Goal: Information Seeking & Learning: Learn about a topic

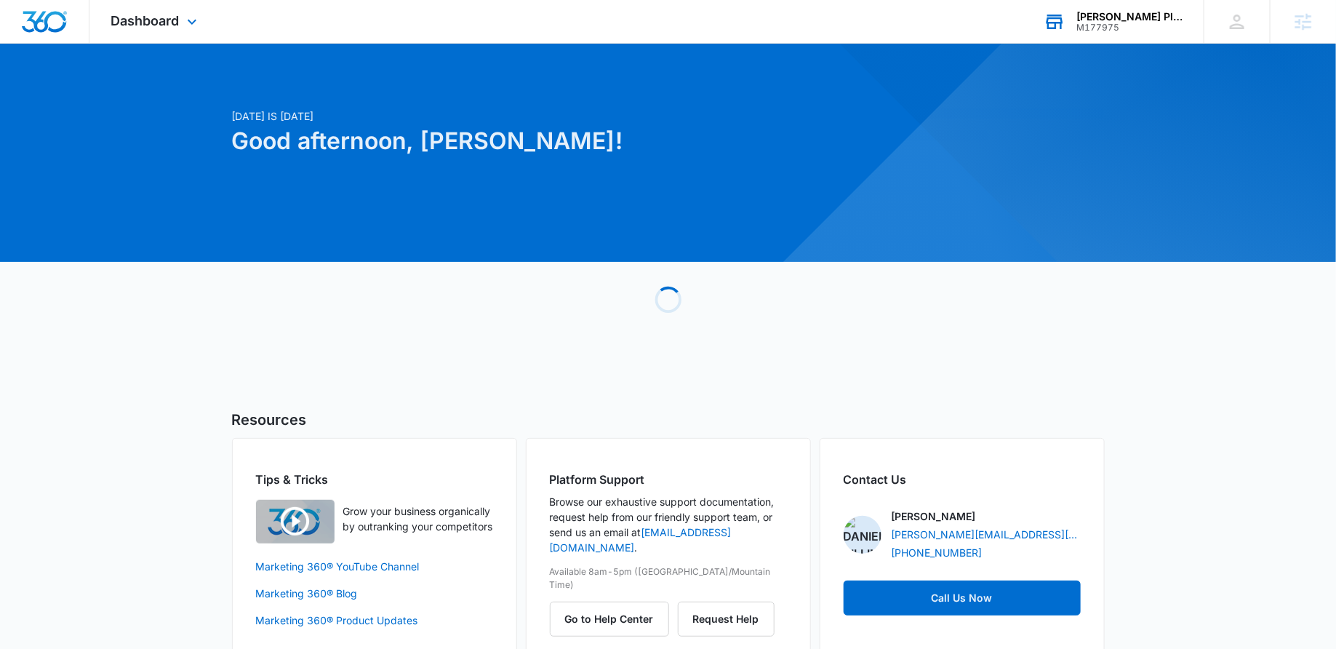
click at [1160, 20] on div "Eason Plumbing & Drain Cleaning" at bounding box center [1130, 17] width 106 height 12
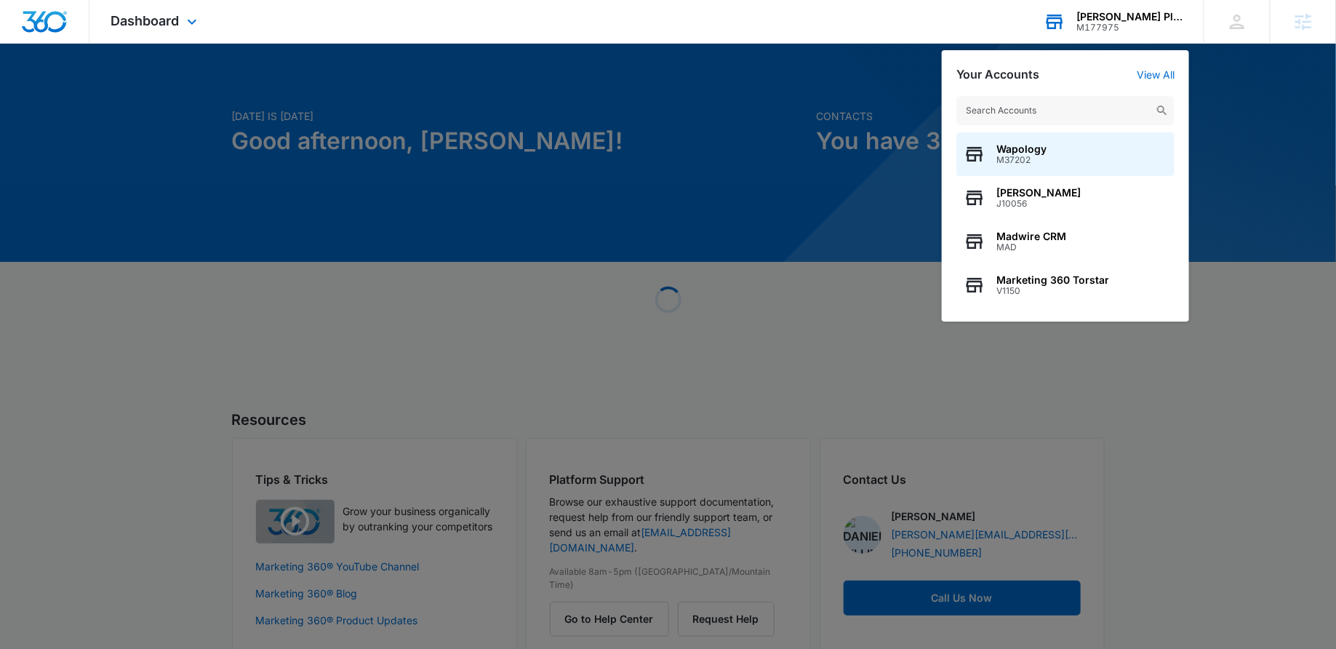
click at [1008, 109] on input "text" at bounding box center [1066, 110] width 218 height 29
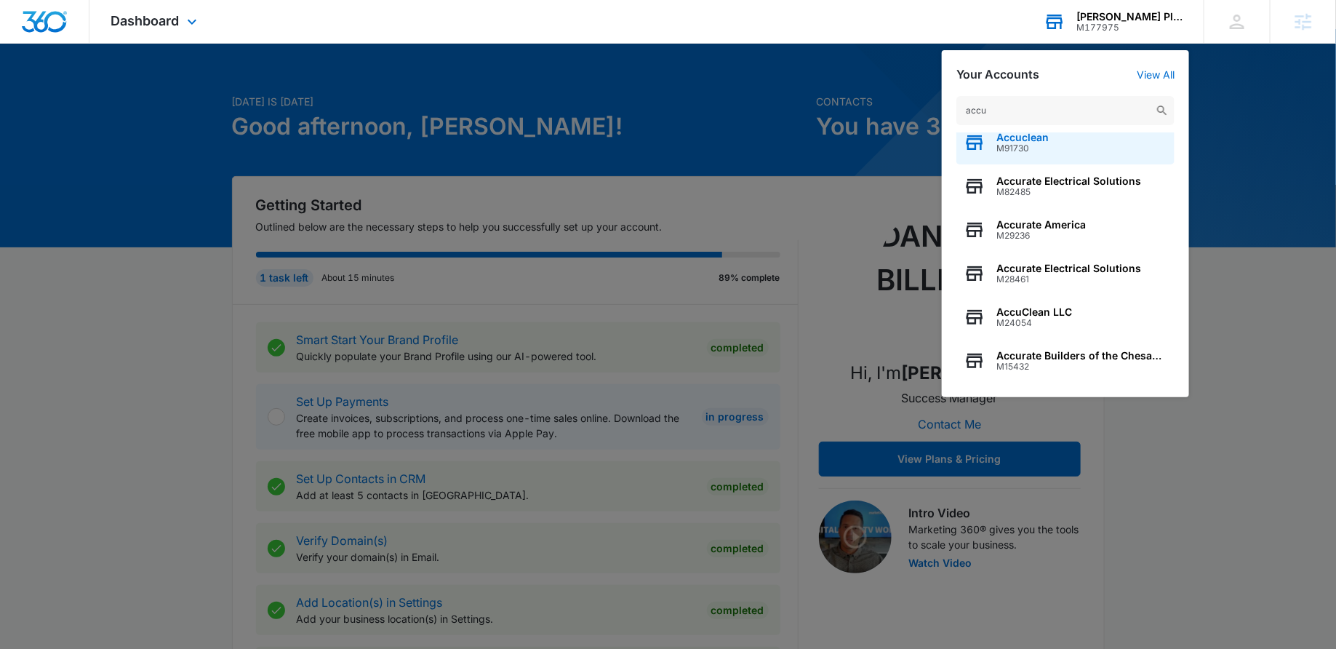
scroll to position [20, 0]
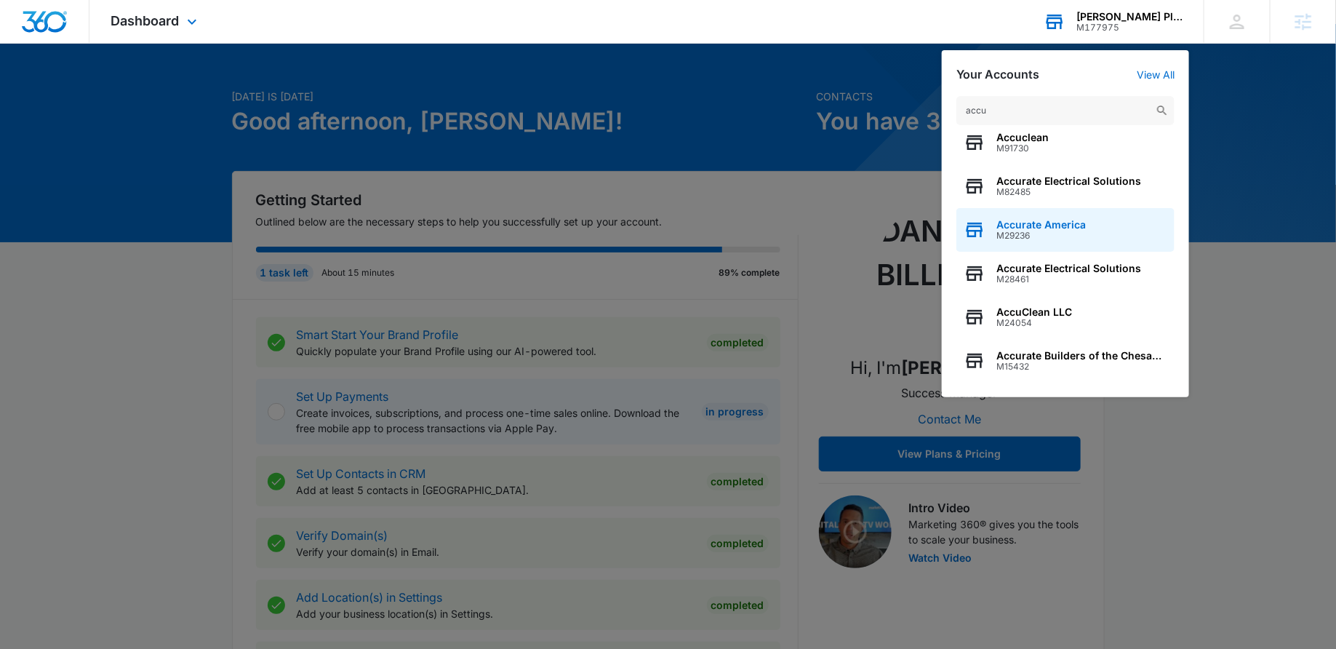
type input "accu"
click at [1038, 233] on span "M29236" at bounding box center [1041, 236] width 89 height 10
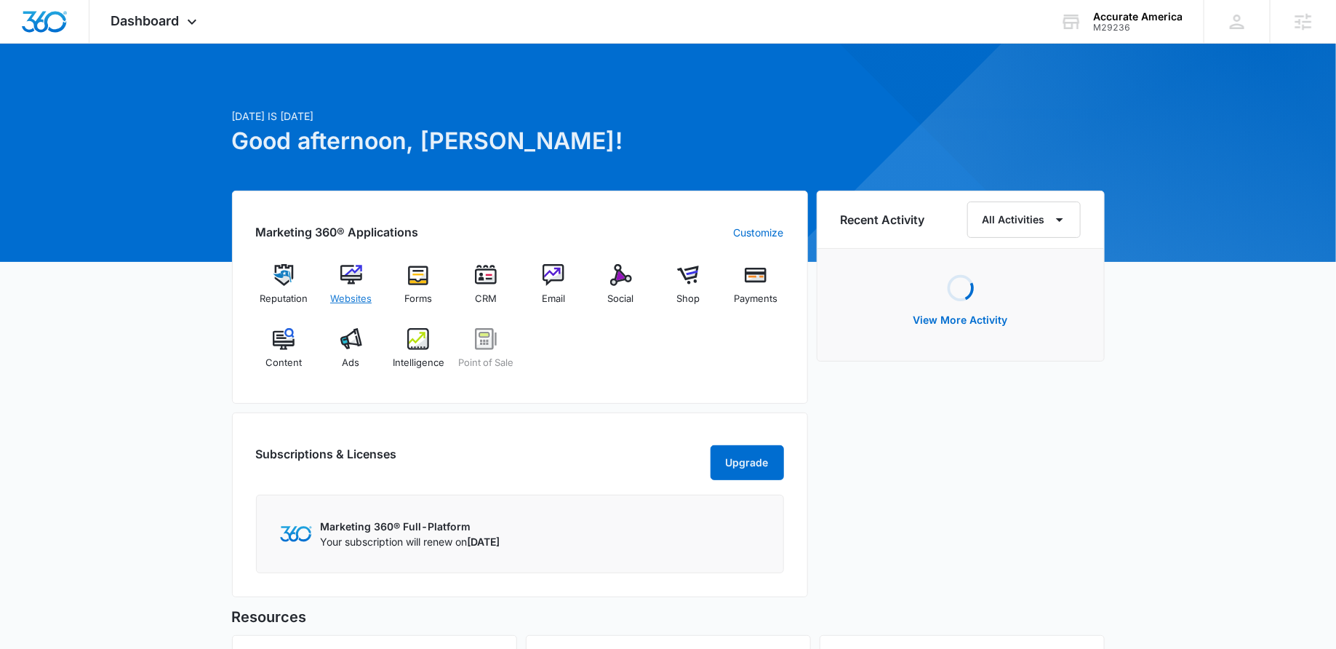
click at [348, 285] on div "Websites" at bounding box center [351, 290] width 56 height 52
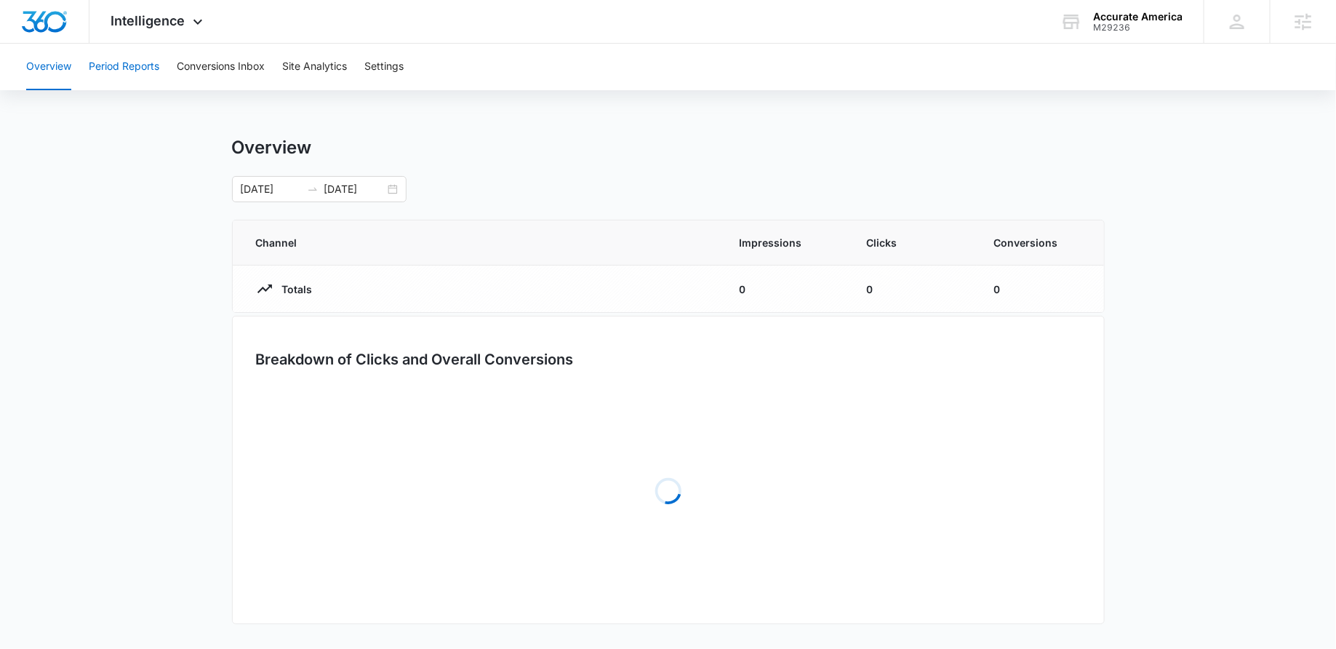
click at [131, 71] on button "Period Reports" at bounding box center [124, 67] width 71 height 47
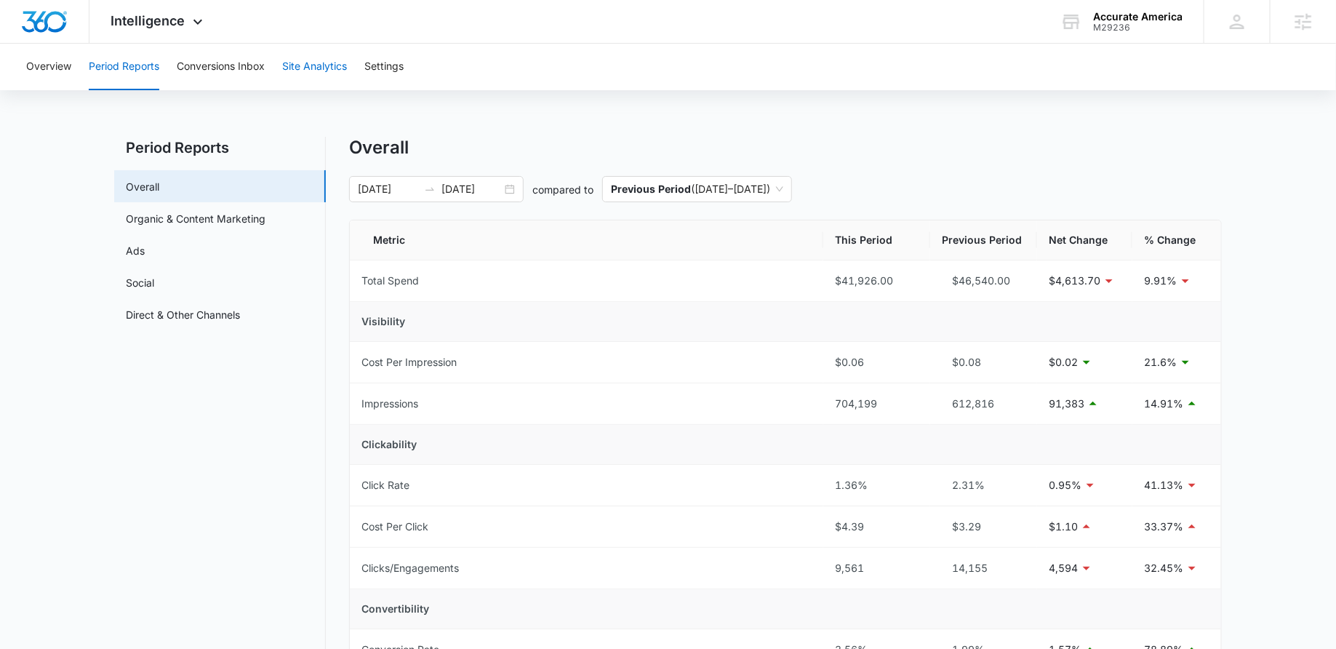
click at [321, 84] on button "Site Analytics" at bounding box center [314, 67] width 65 height 47
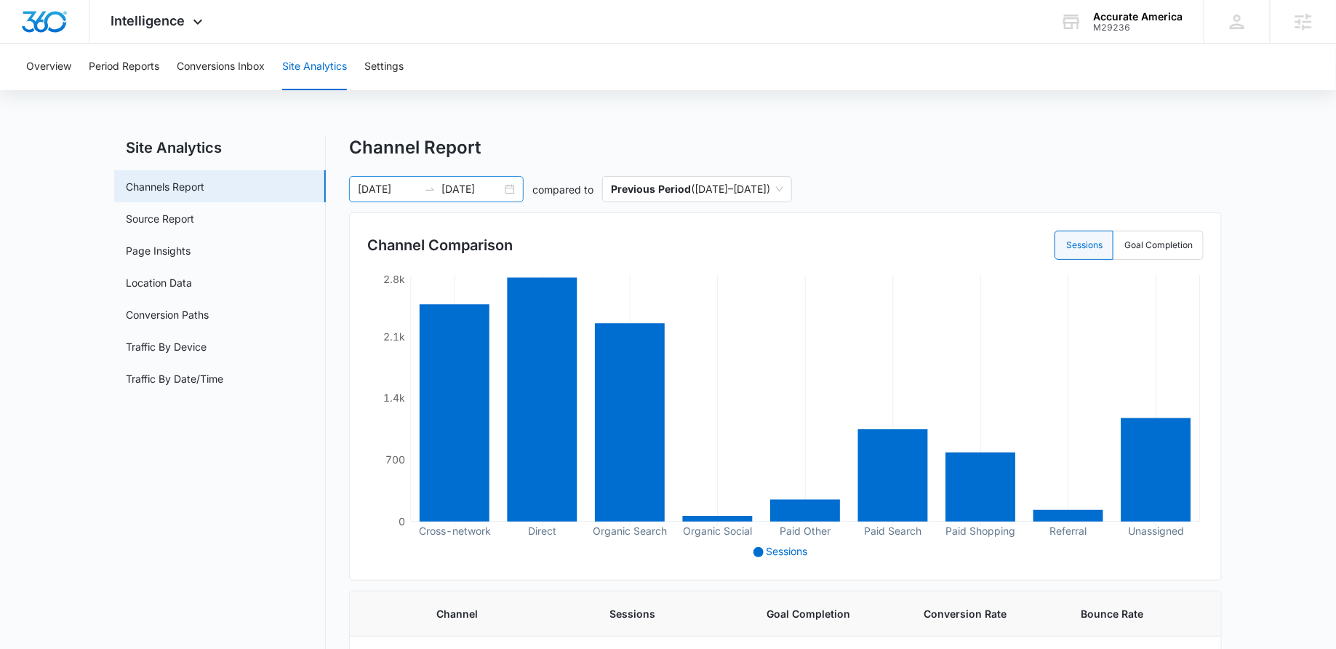
click at [506, 185] on div "[DATE] [DATE]" at bounding box center [436, 189] width 175 height 26
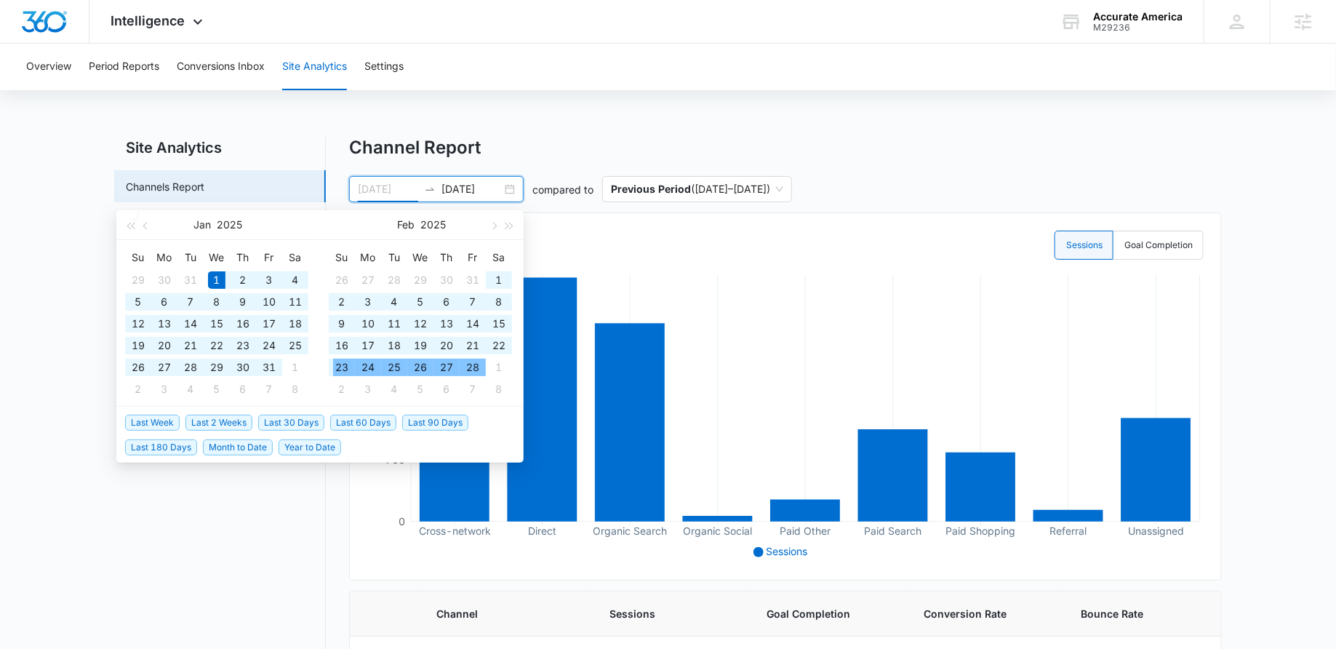
type input "[DATE]"
click at [303, 440] on span "Year to Date" at bounding box center [310, 447] width 63 height 16
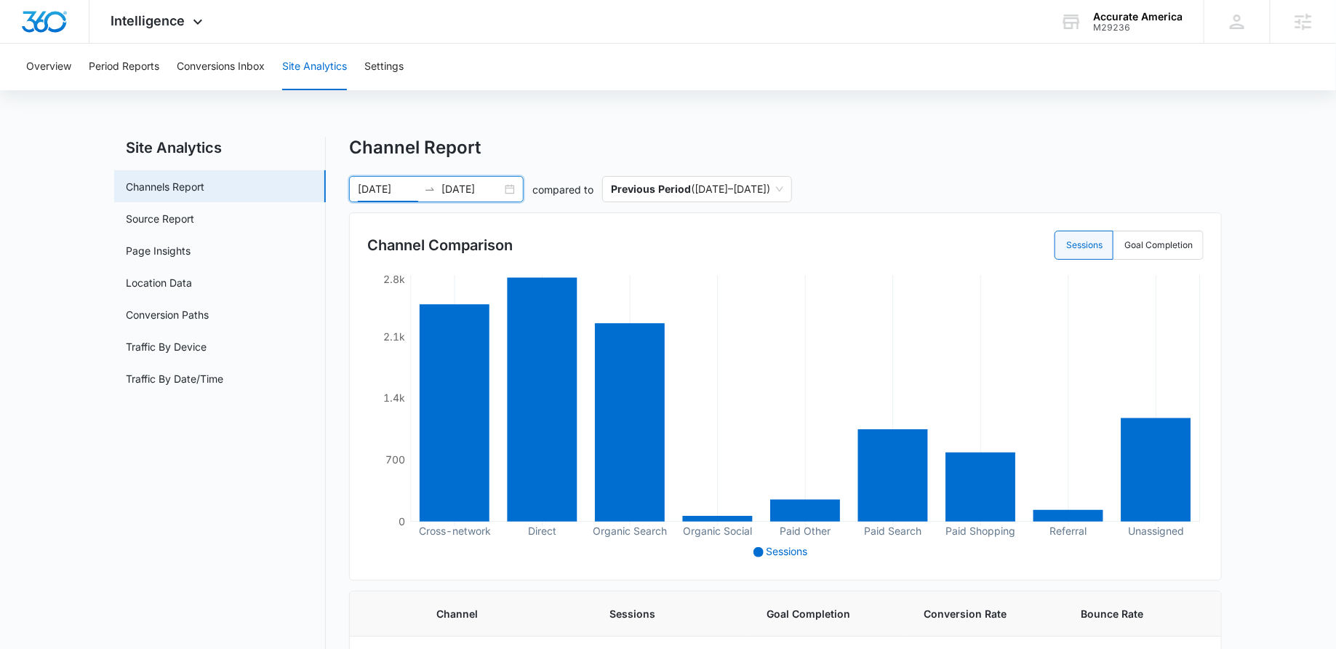
click at [545, 125] on div "Overview Period Reports Conversions Inbox Site Analytics Settings Site Analytic…" at bounding box center [668, 591] width 1336 height 1095
click at [135, 73] on button "Period Reports" at bounding box center [124, 67] width 71 height 47
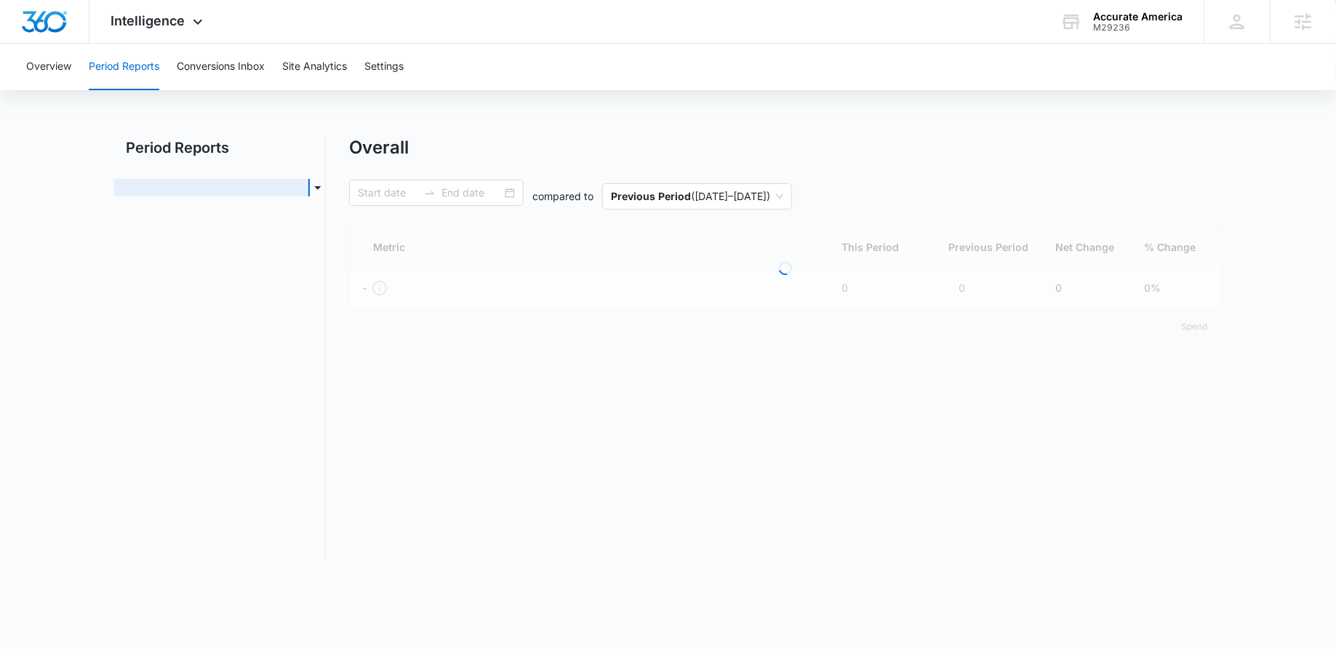
type input "[DATE]"
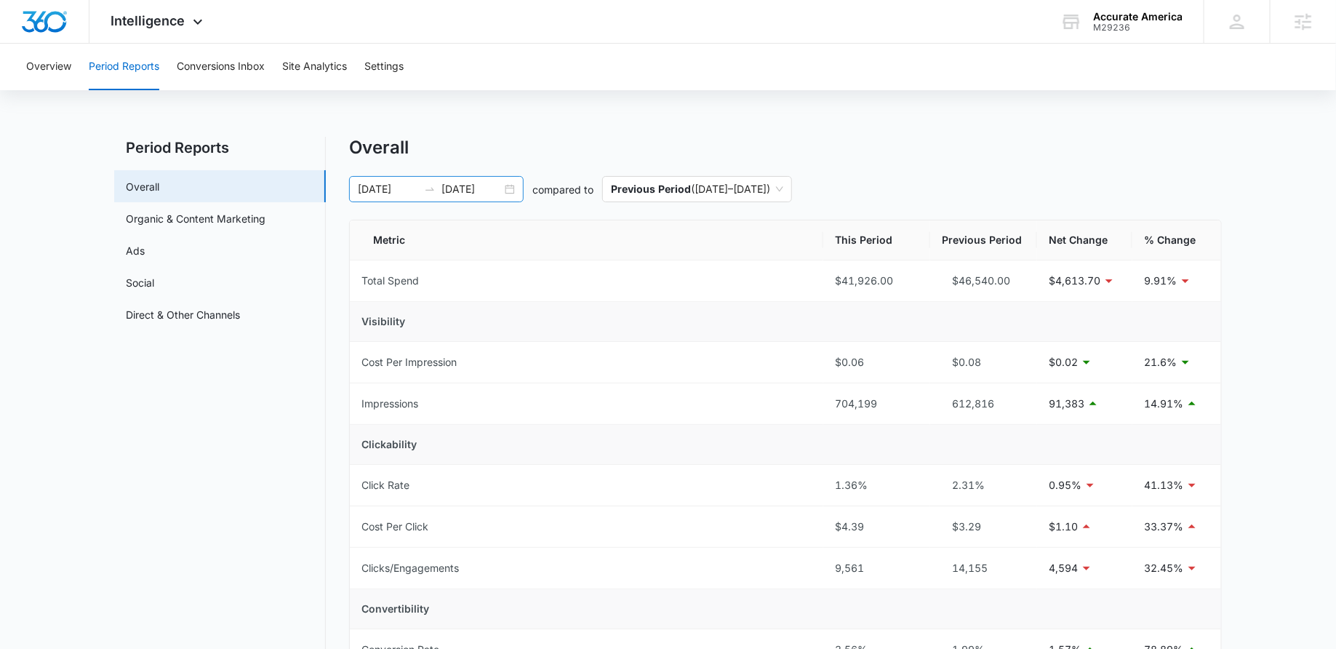
click at [509, 188] on div "[DATE] [DATE]" at bounding box center [436, 189] width 175 height 26
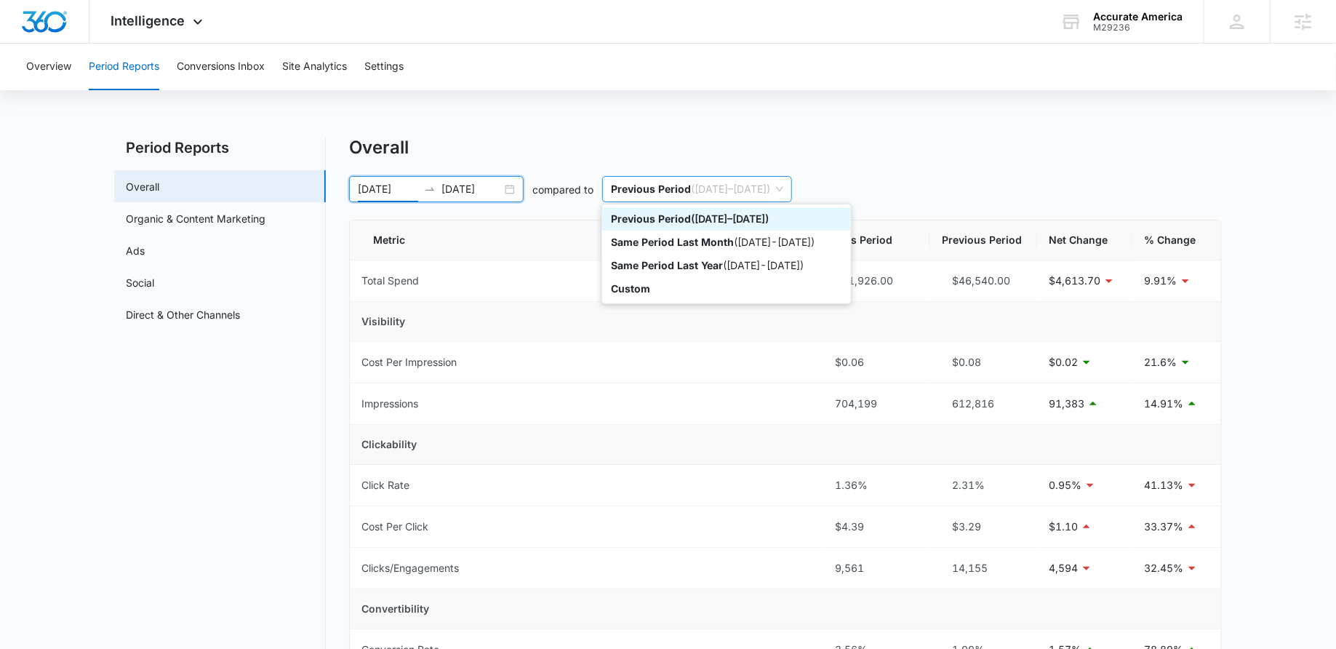
click at [671, 187] on p "Previous Period" at bounding box center [651, 189] width 80 height 12
click at [677, 263] on p "Same Period Last Year" at bounding box center [667, 265] width 112 height 12
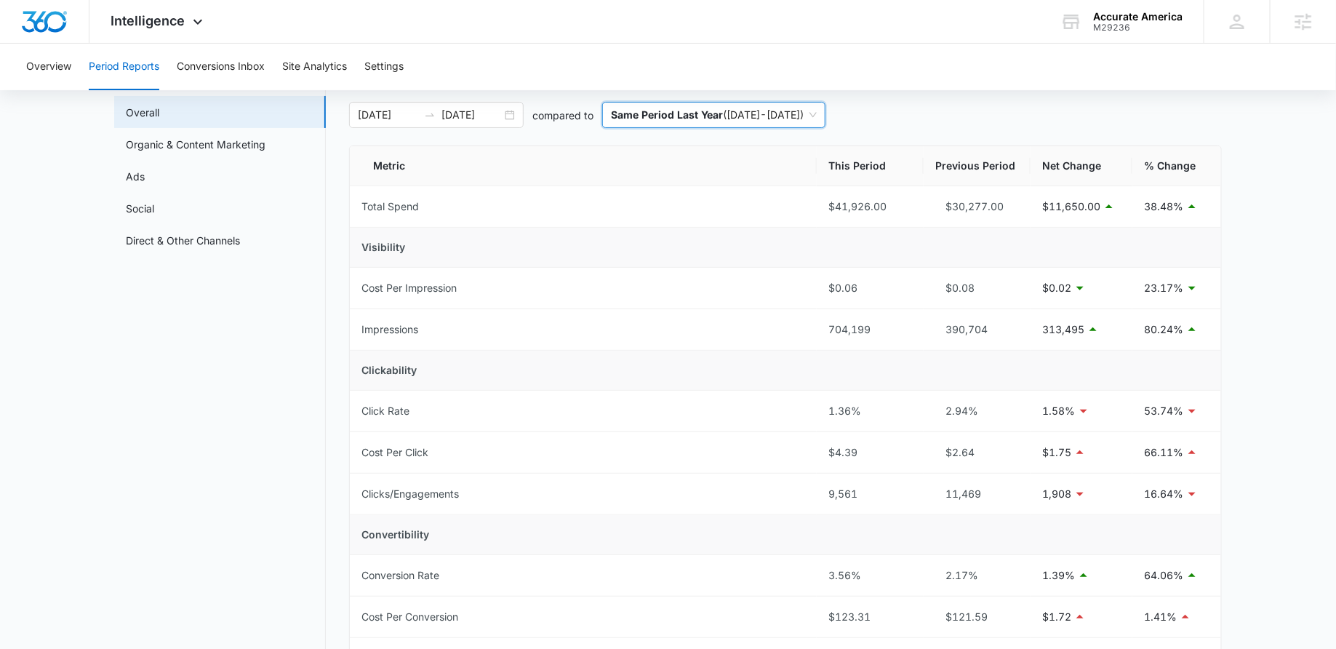
scroll to position [78, 0]
click at [210, 491] on nav "Period Reports Overall Organic & Content Marketing Ads Social Direct & Other Ch…" at bounding box center [220, 621] width 212 height 1124
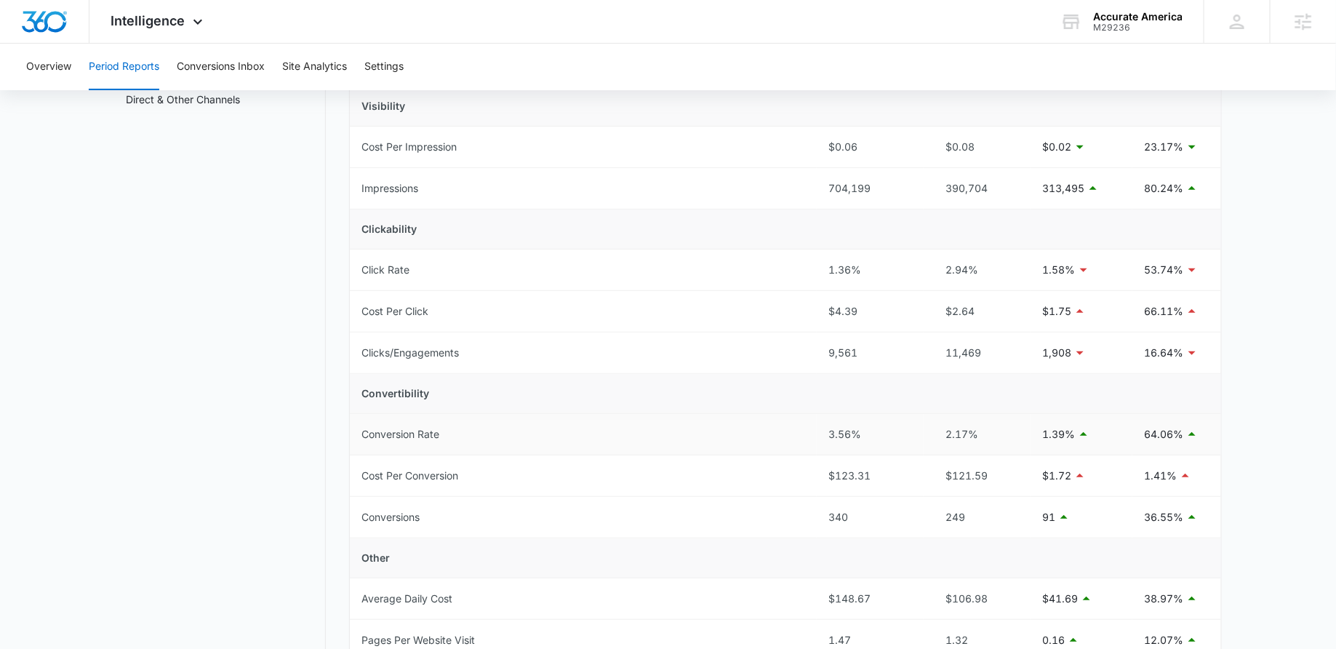
scroll to position [216, 0]
drag, startPoint x: 989, startPoint y: 427, endPoint x: 822, endPoint y: 428, distance: 167.3
click at [822, 428] on tr "Conversion Rate 3.56% 2.17% 1.39% 64.06%" at bounding box center [786, 433] width 872 height 41
click at [775, 436] on td "Conversion Rate" at bounding box center [583, 433] width 467 height 41
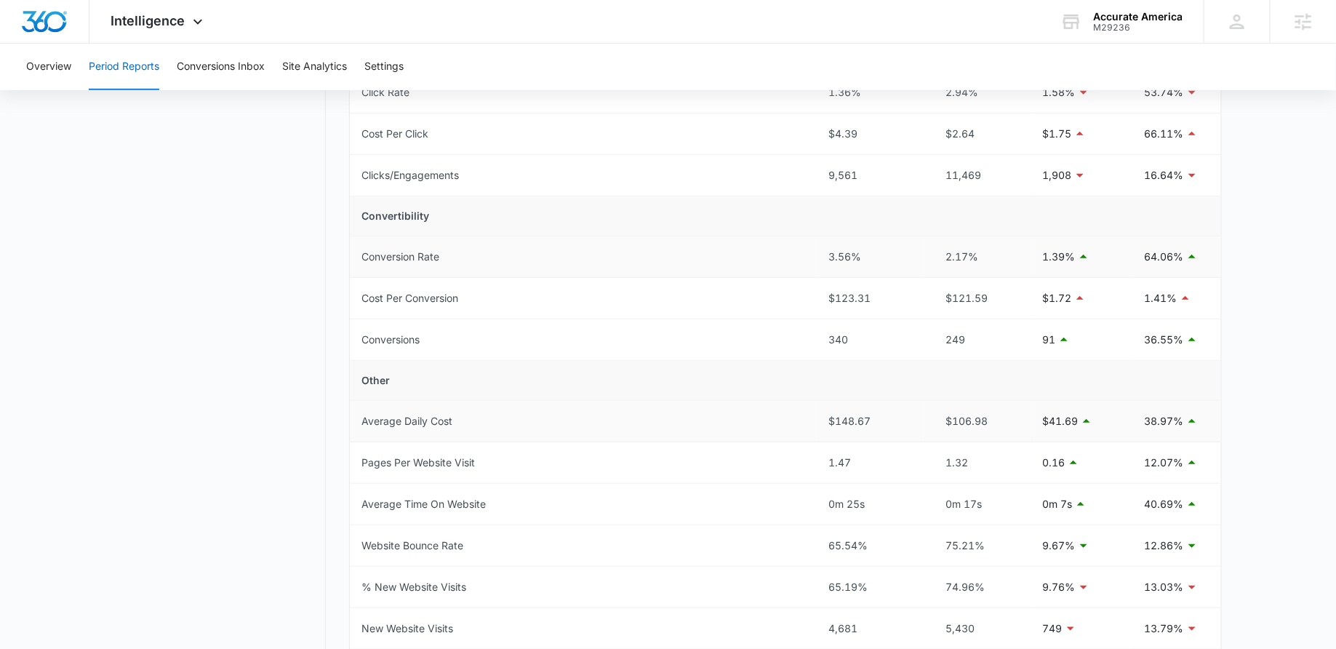
scroll to position [0, 0]
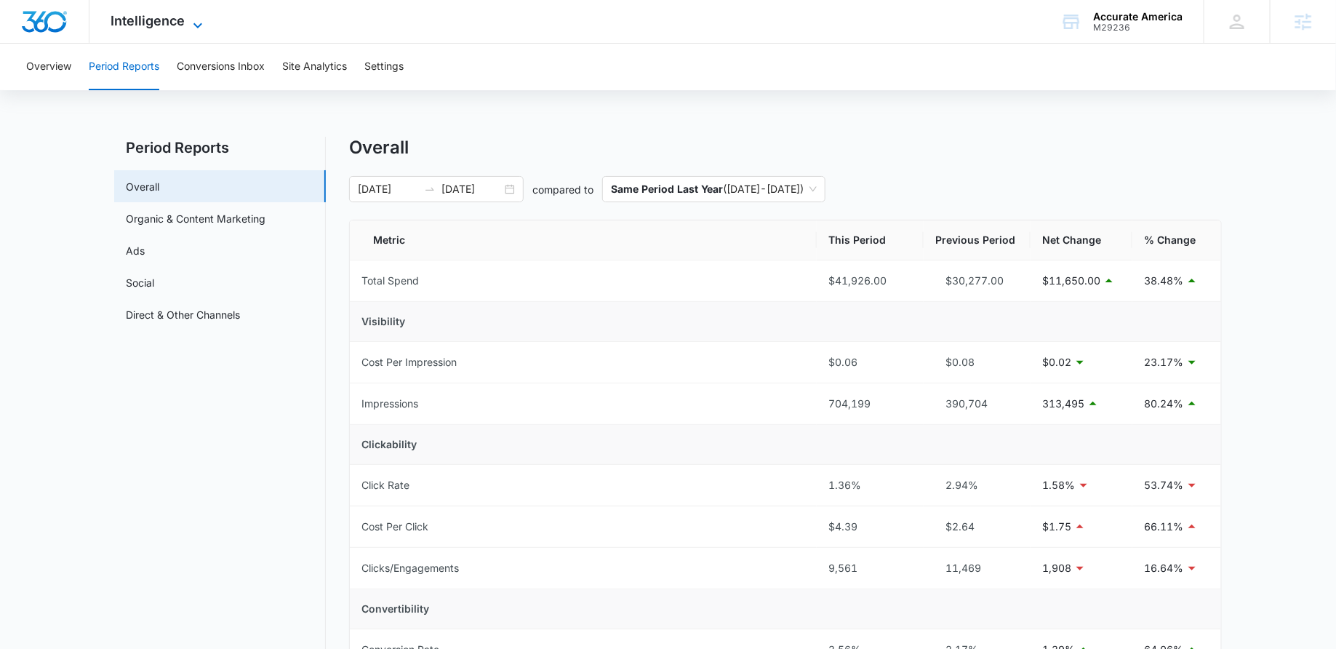
click at [144, 19] on span "Intelligence" at bounding box center [148, 20] width 74 height 15
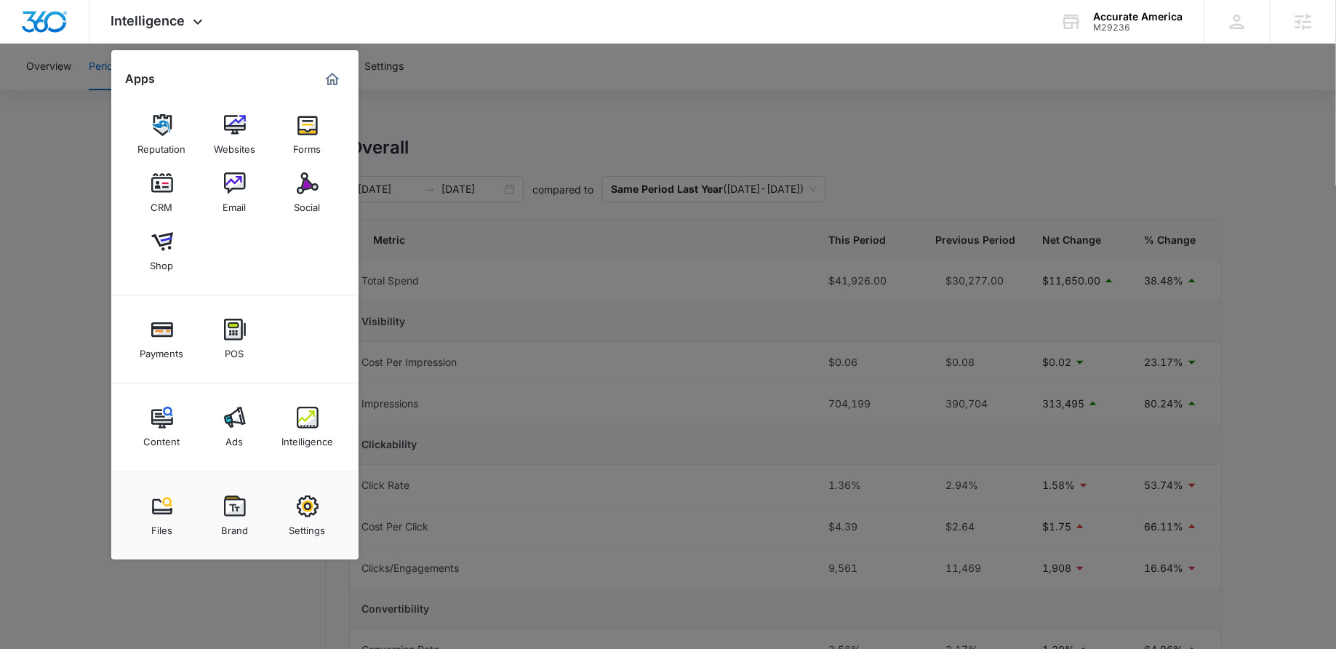
click at [469, 155] on div at bounding box center [668, 324] width 1336 height 649
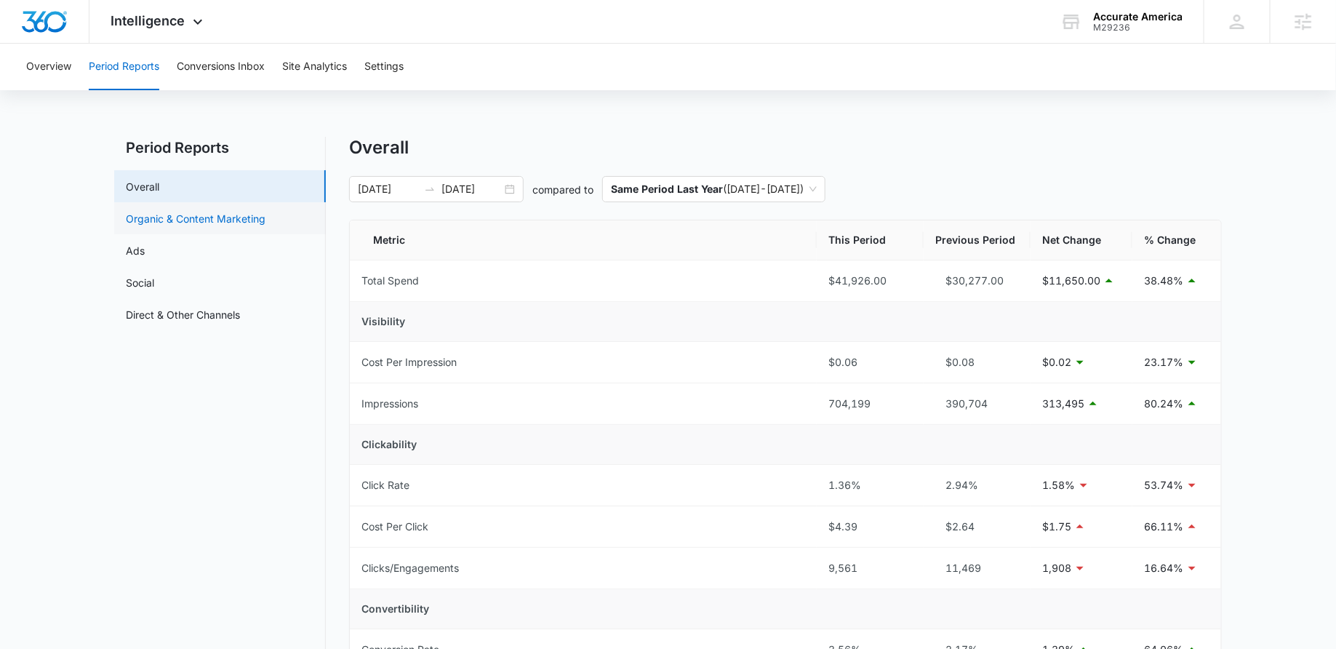
click at [172, 219] on link "Organic & Content Marketing" at bounding box center [196, 218] width 140 height 15
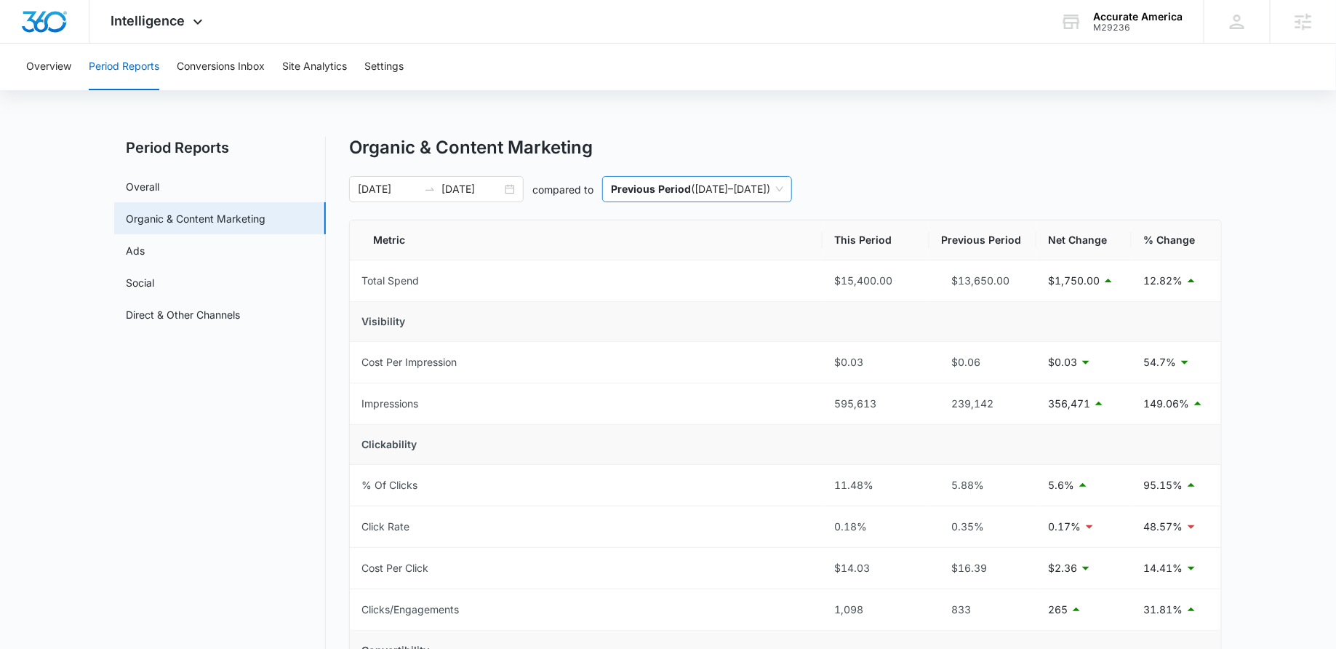
click at [637, 186] on p "Previous Period" at bounding box center [651, 189] width 80 height 12
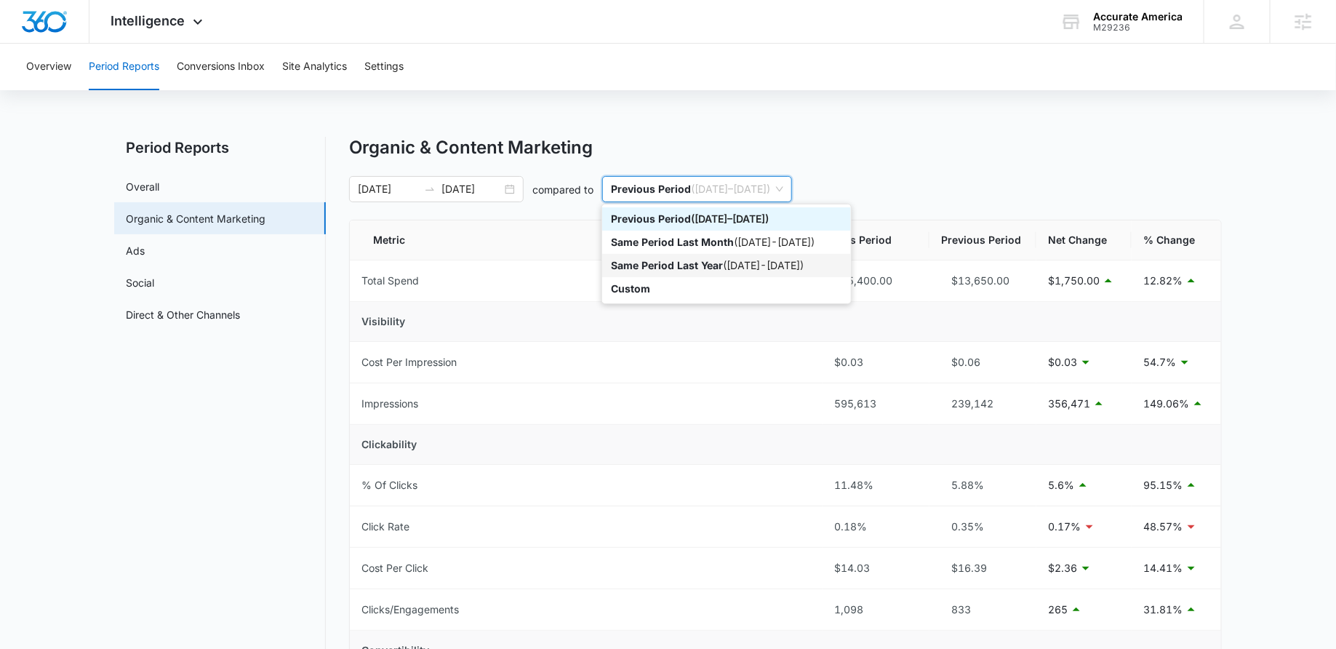
click at [646, 260] on p "Same Period Last Year" at bounding box center [667, 265] width 112 height 12
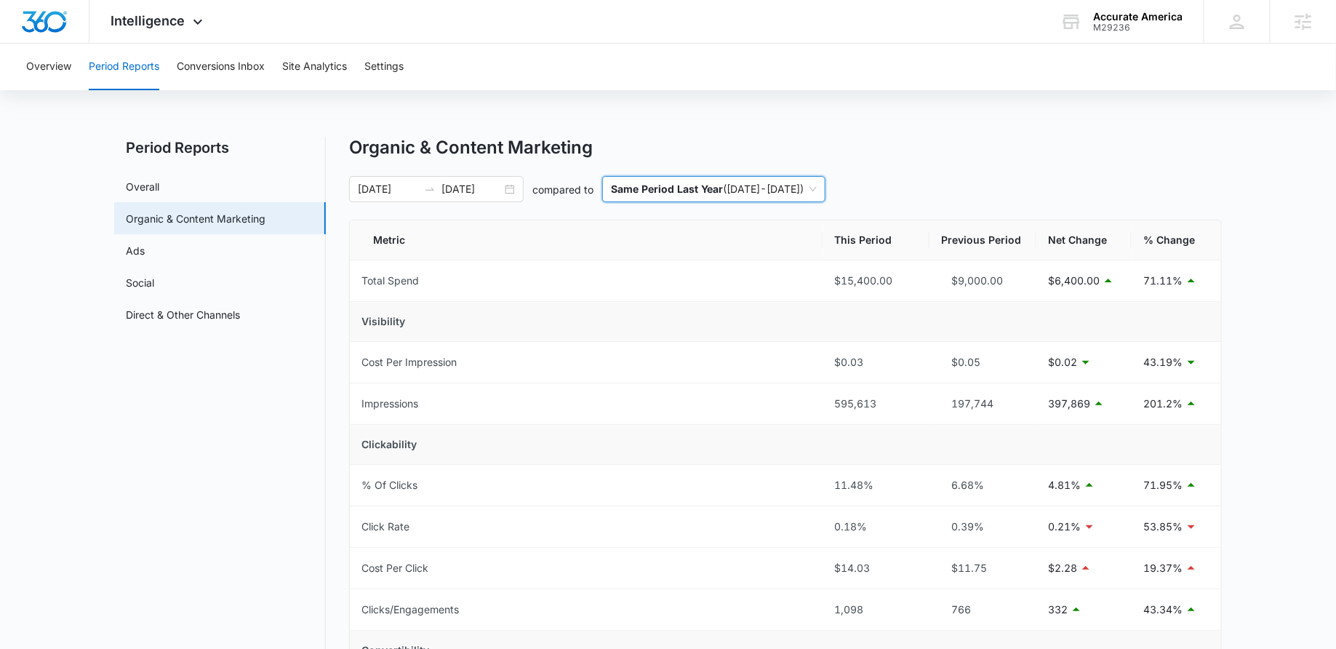
click at [804, 119] on div "Overview Period Reports Conversions Inbox Site Analytics Settings Period Report…" at bounding box center [668, 595] width 1336 height 1103
click at [173, 28] on span "Intelligence" at bounding box center [148, 20] width 74 height 15
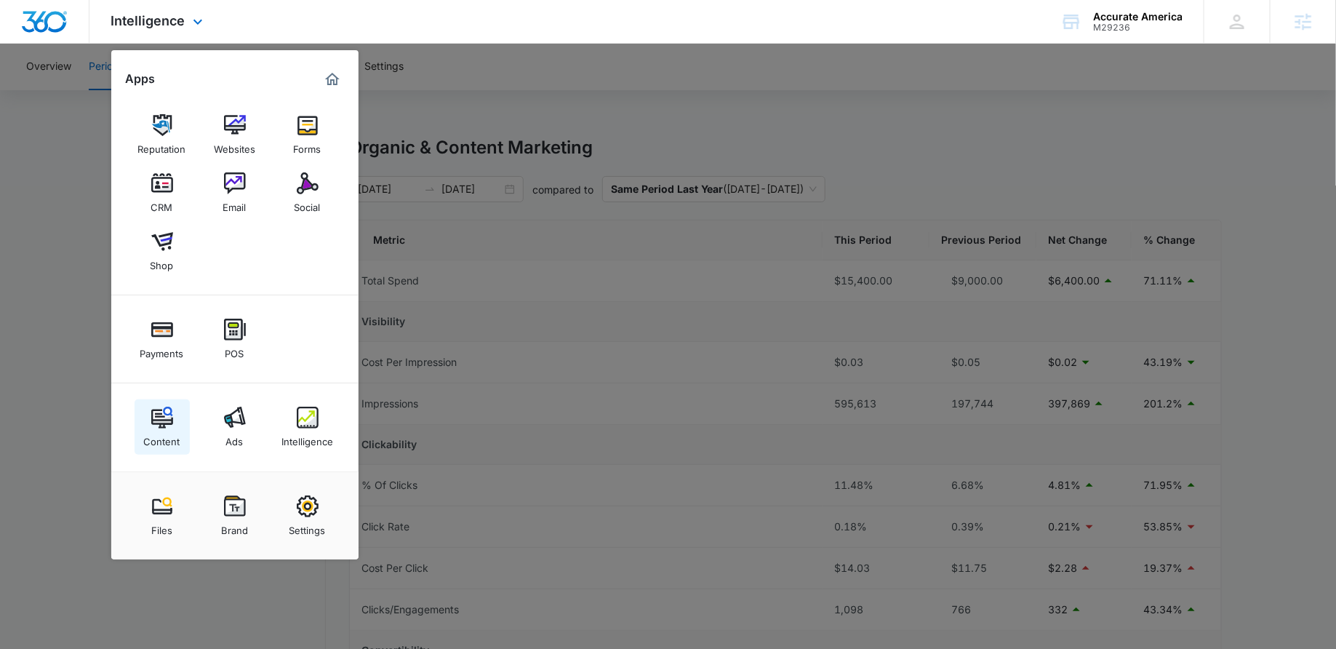
click at [171, 426] on img at bounding box center [162, 418] width 22 height 22
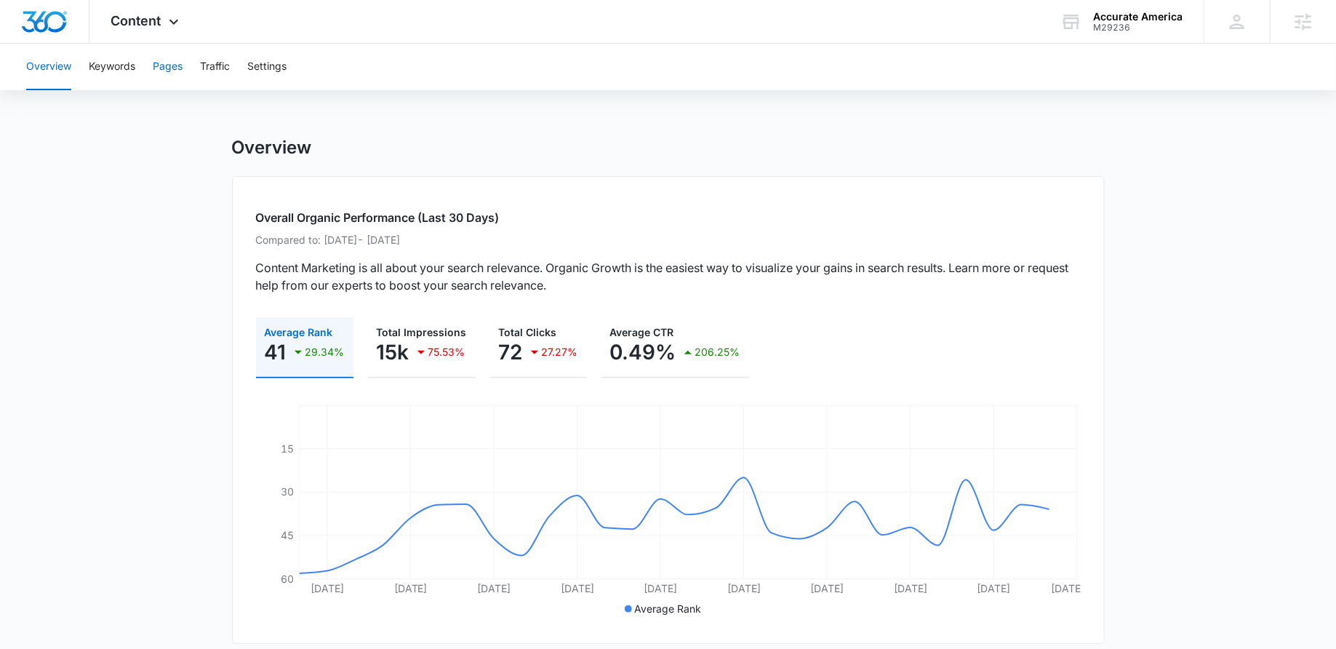
click at [159, 70] on button "Pages" at bounding box center [168, 67] width 30 height 47
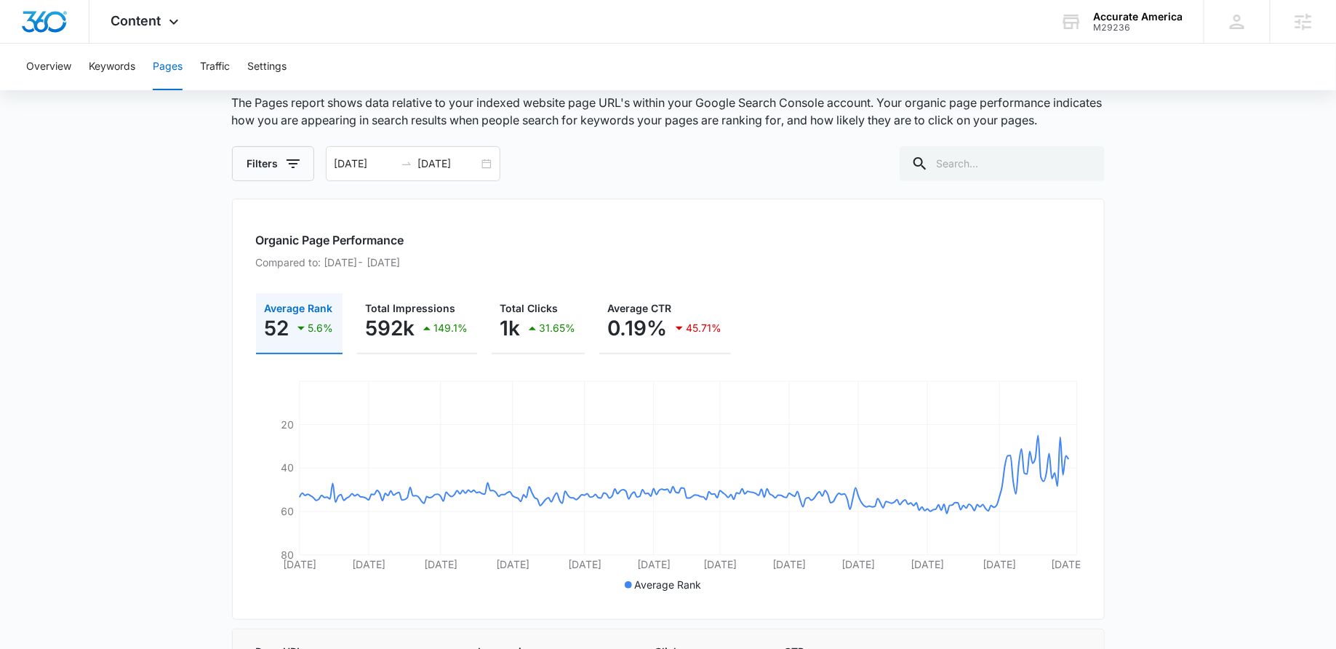
scroll to position [79, 0]
click at [120, 66] on button "Keywords" at bounding box center [112, 67] width 47 height 47
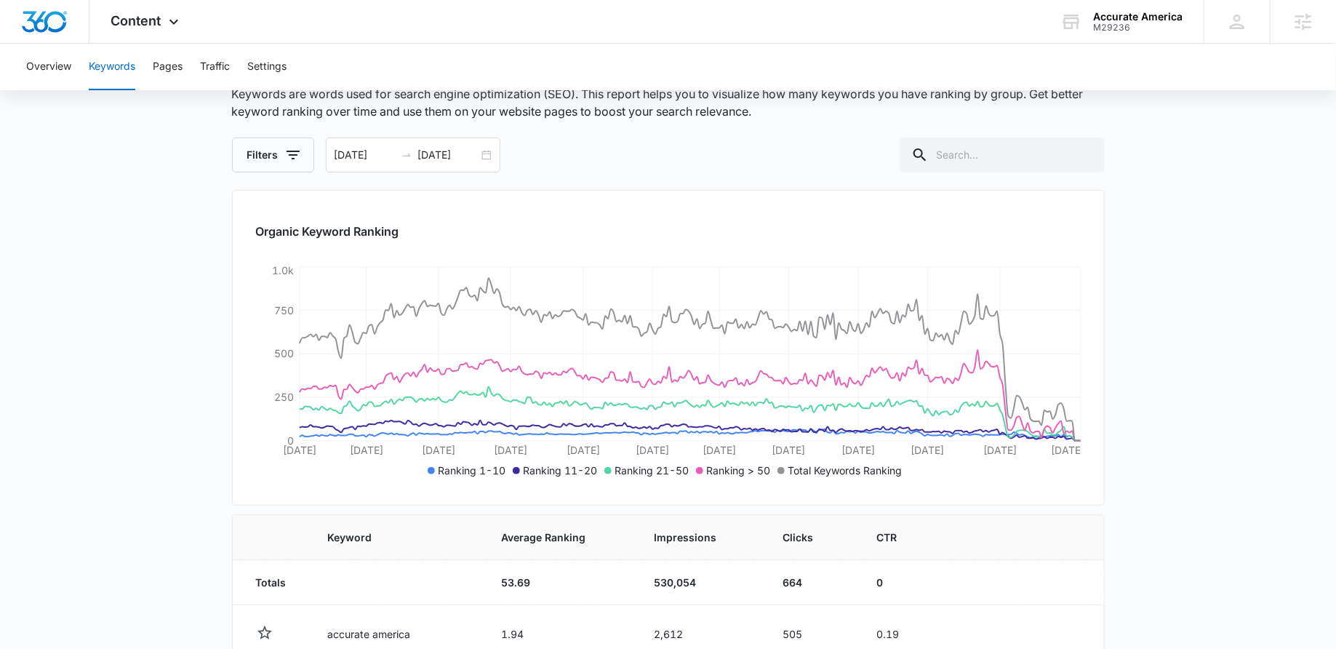
scroll to position [93, 0]
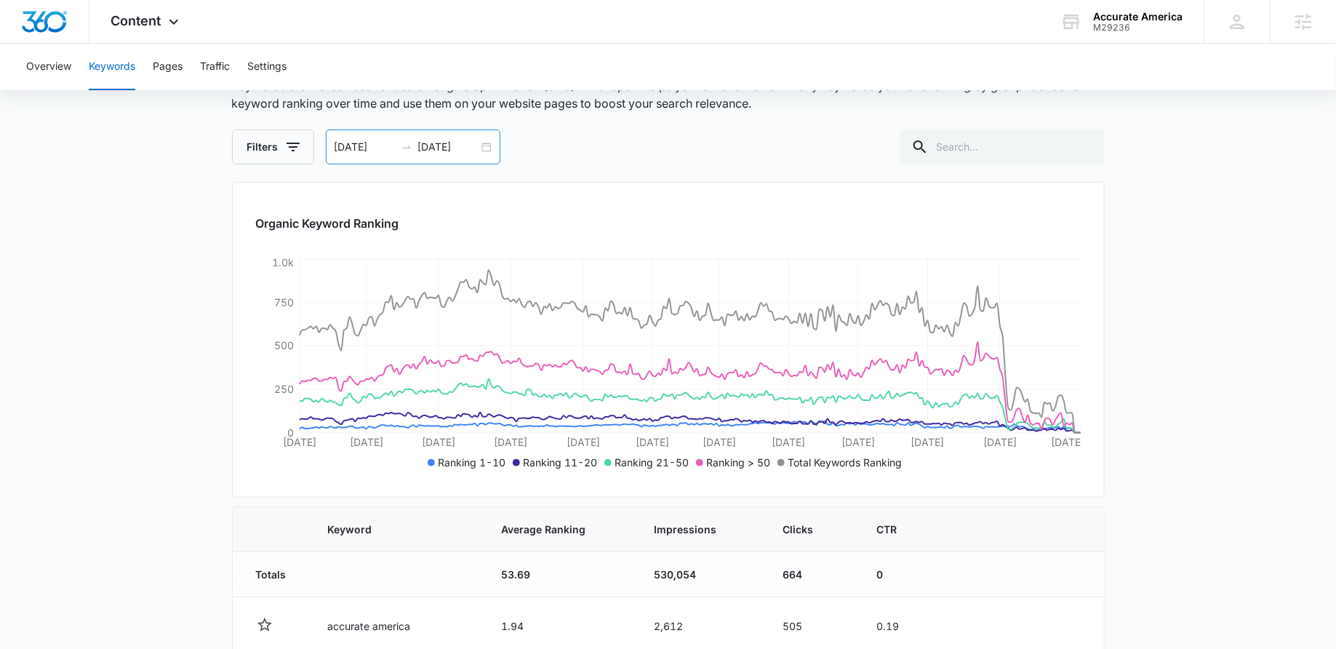
click at [384, 145] on input "[DATE]" at bounding box center [365, 147] width 60 height 16
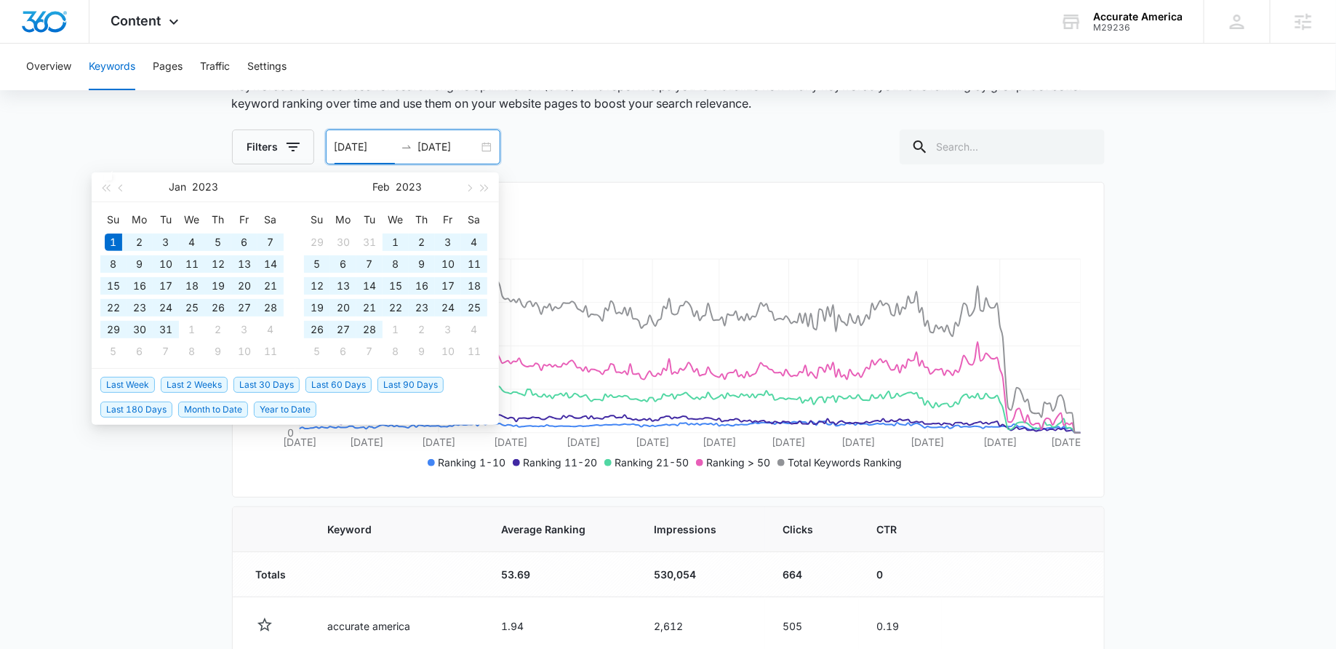
type input "[DATE]"
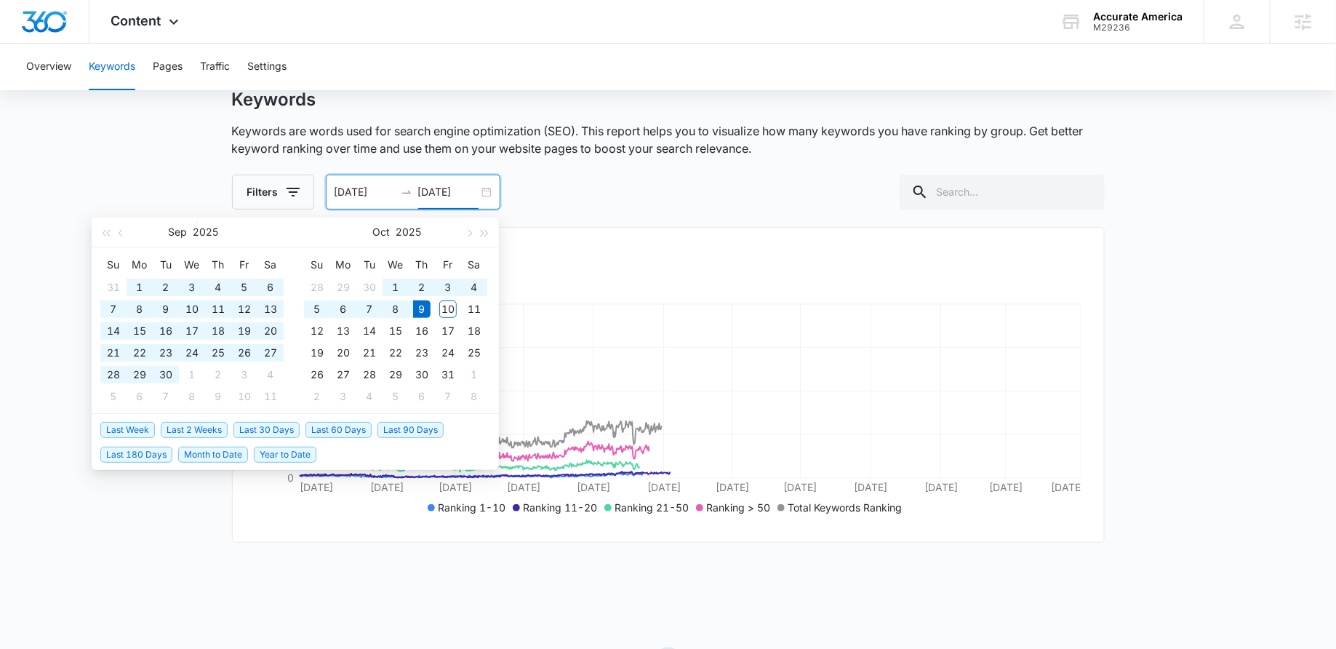
scroll to position [81, 0]
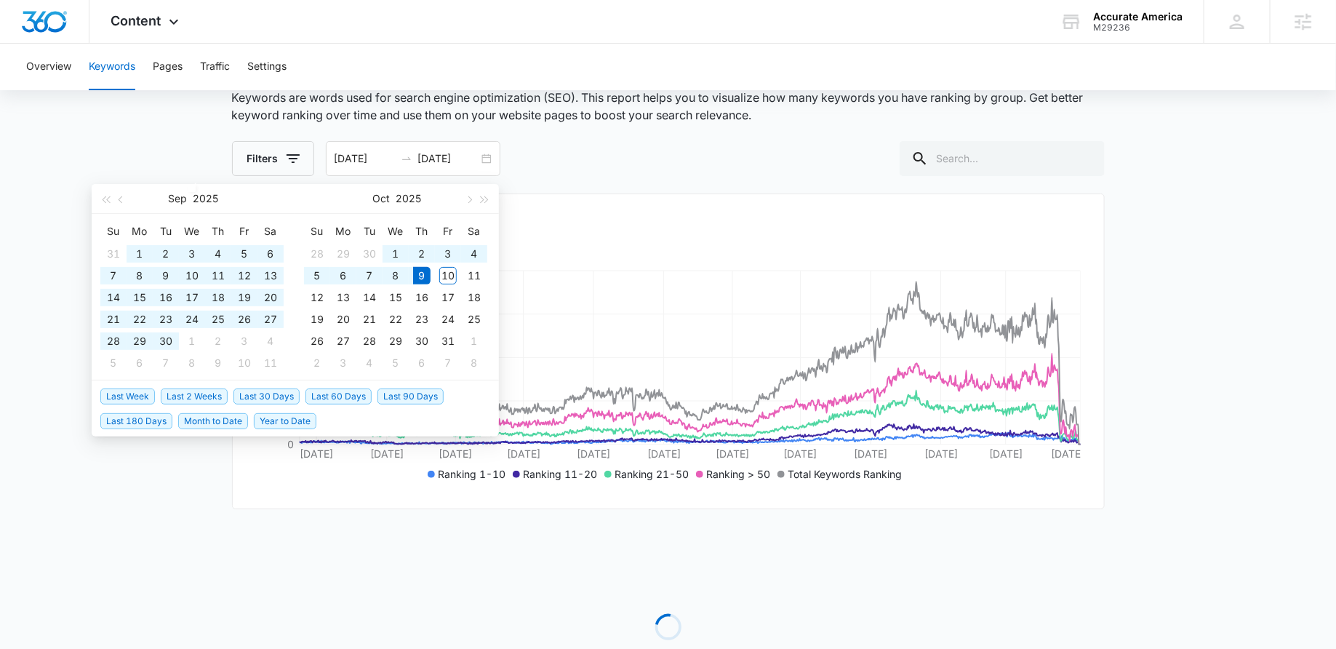
click at [725, 156] on div "Filters [DATE] [DATE] [DATE] Su Mo Tu We Th Fr Sa 31 1 2 3 4 5 6 7 8 9 10 11 12…" at bounding box center [668, 158] width 873 height 35
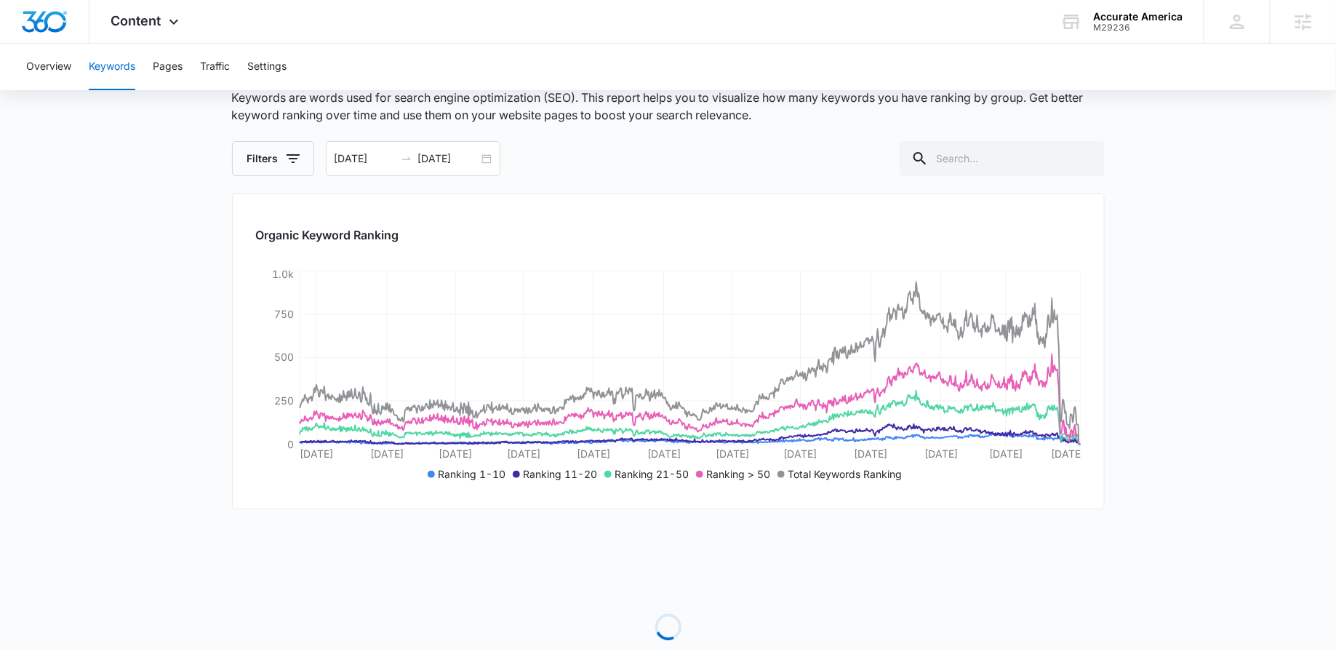
scroll to position [45, 0]
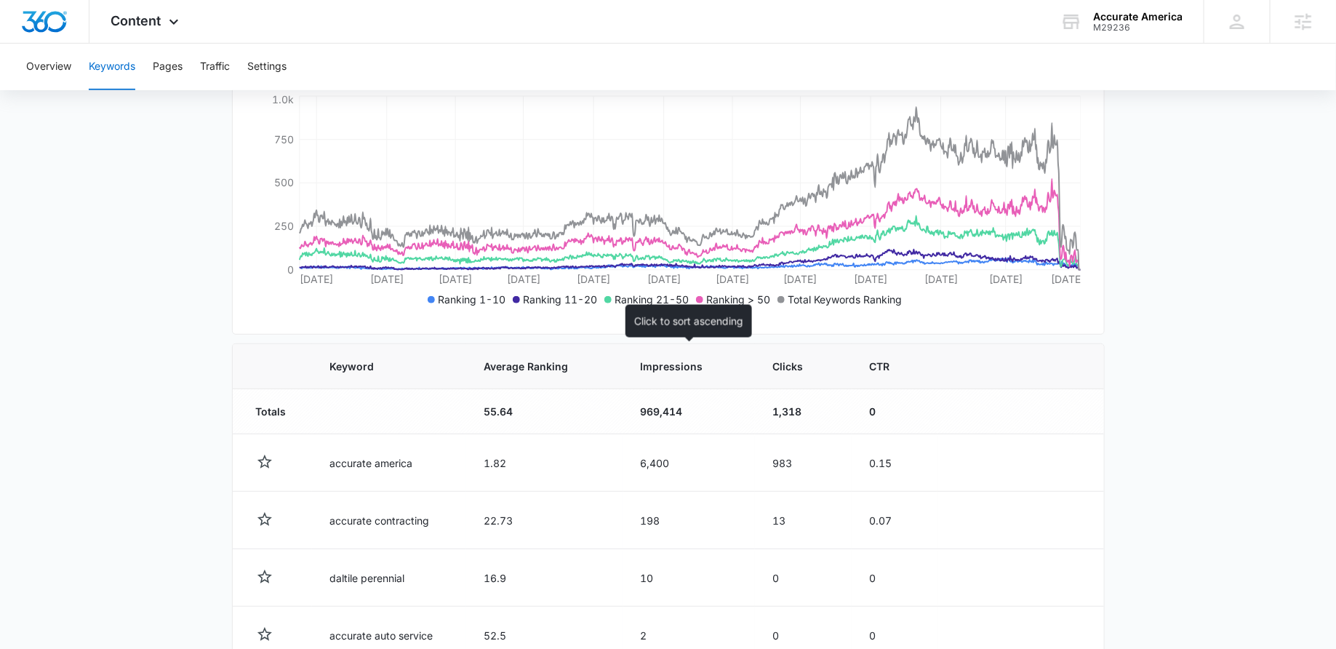
click at [674, 372] on span "Impressions" at bounding box center [679, 366] width 76 height 15
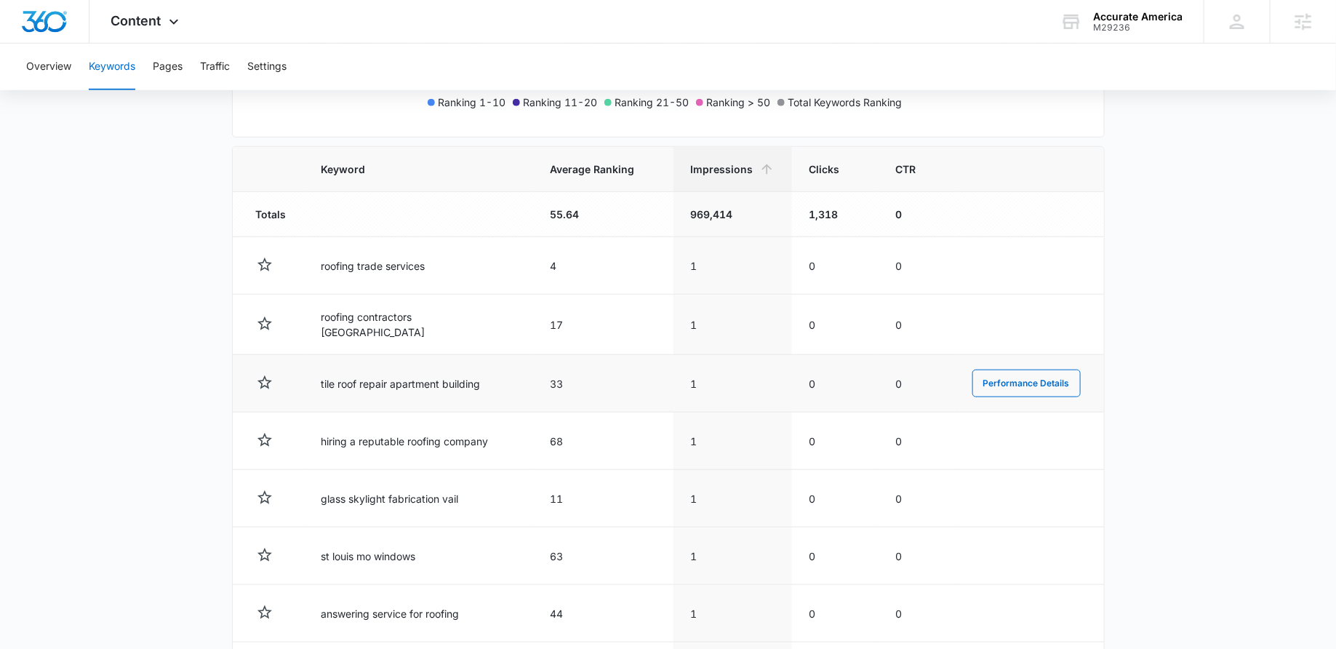
scroll to position [480, 0]
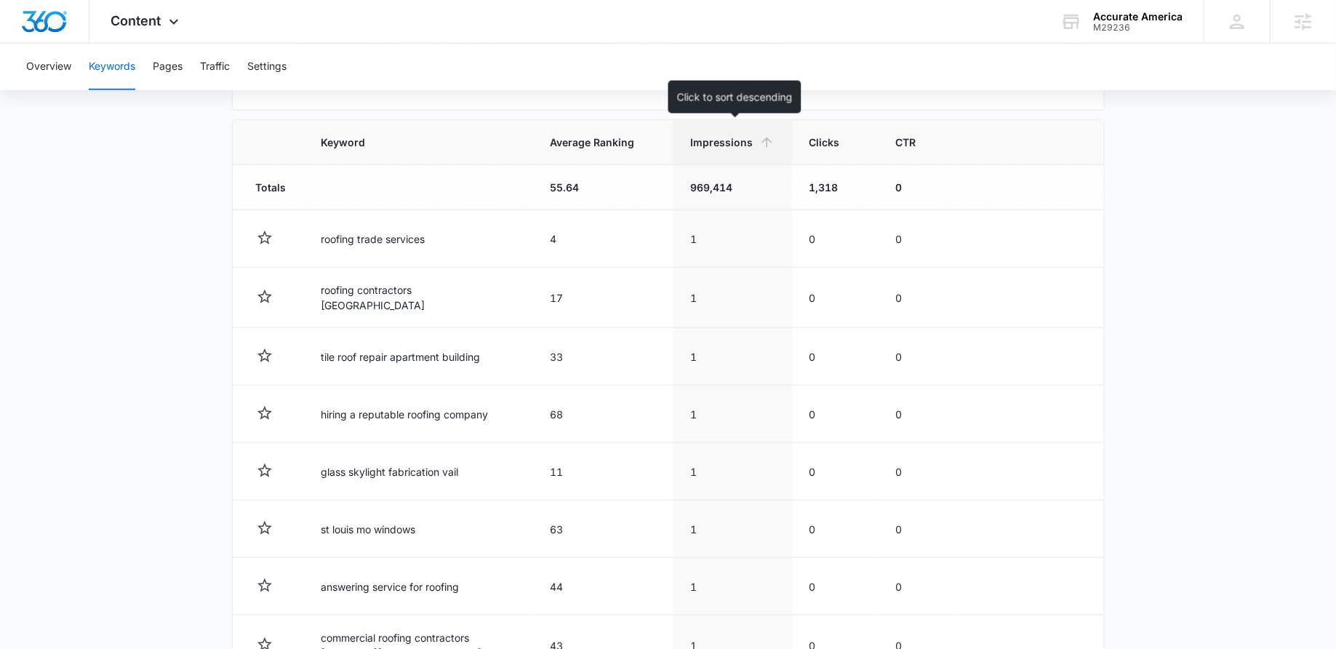
click at [715, 146] on span "Impressions" at bounding box center [722, 142] width 63 height 15
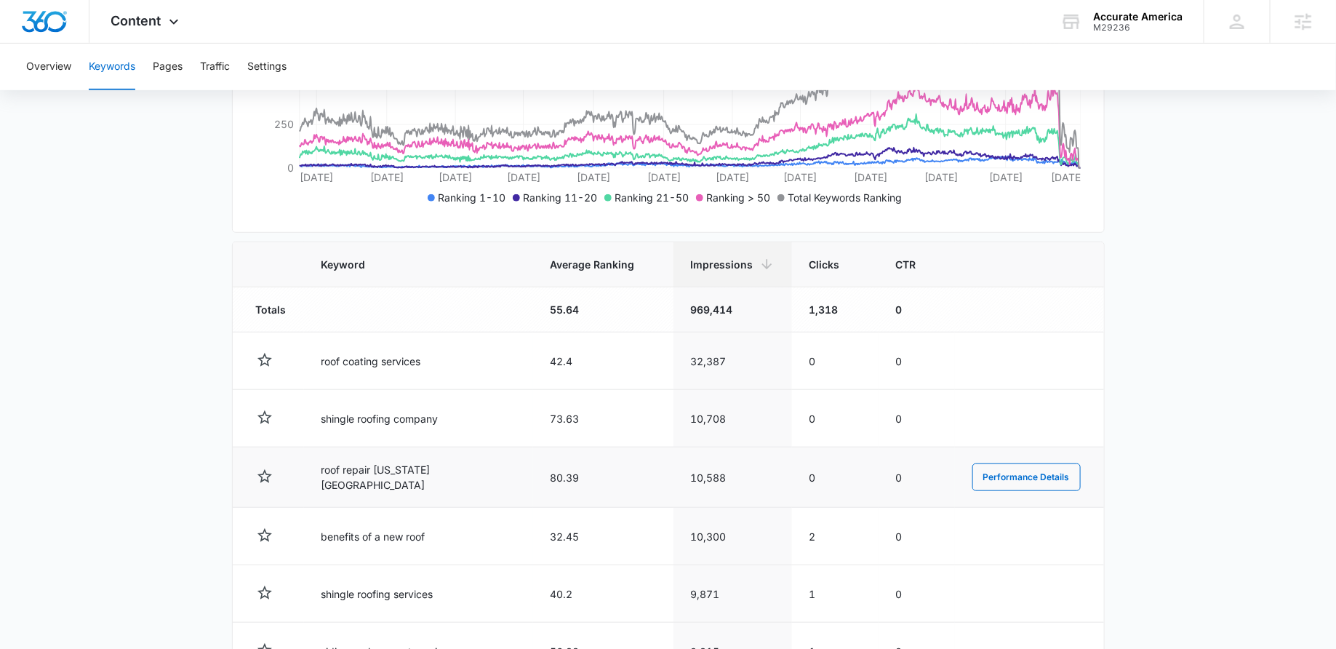
scroll to position [401, 0]
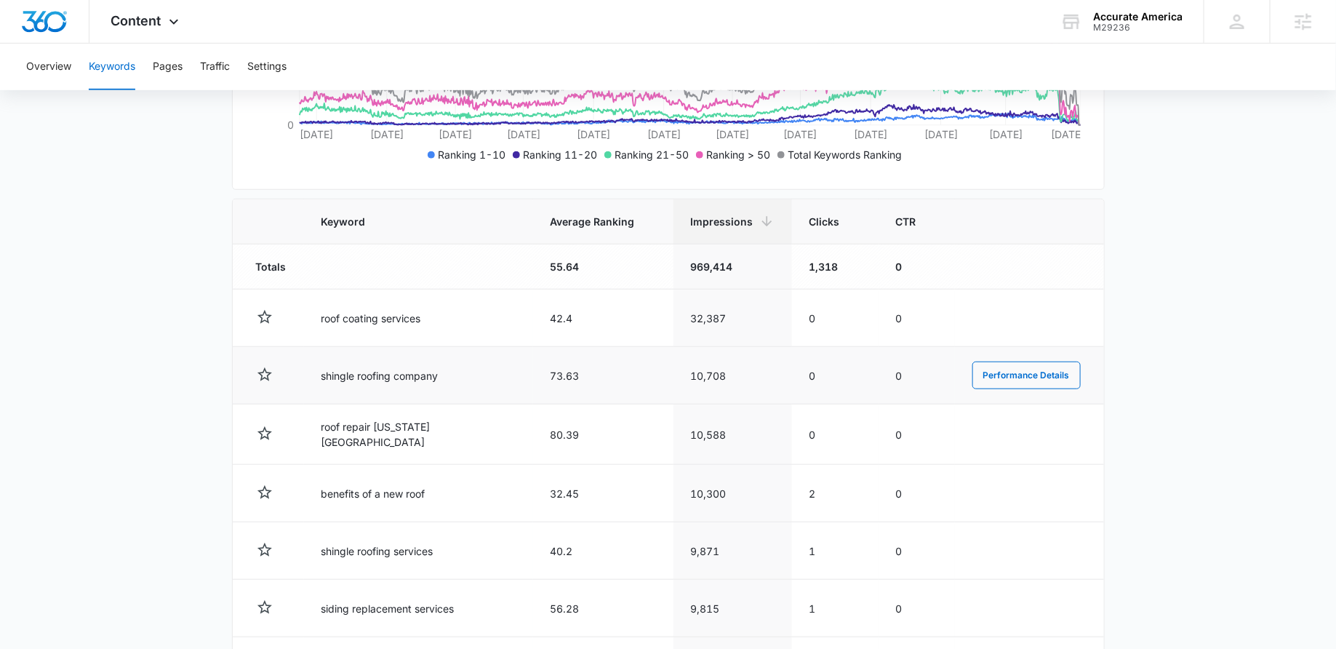
click at [382, 357] on td "shingle roofing company" at bounding box center [418, 375] width 229 height 57
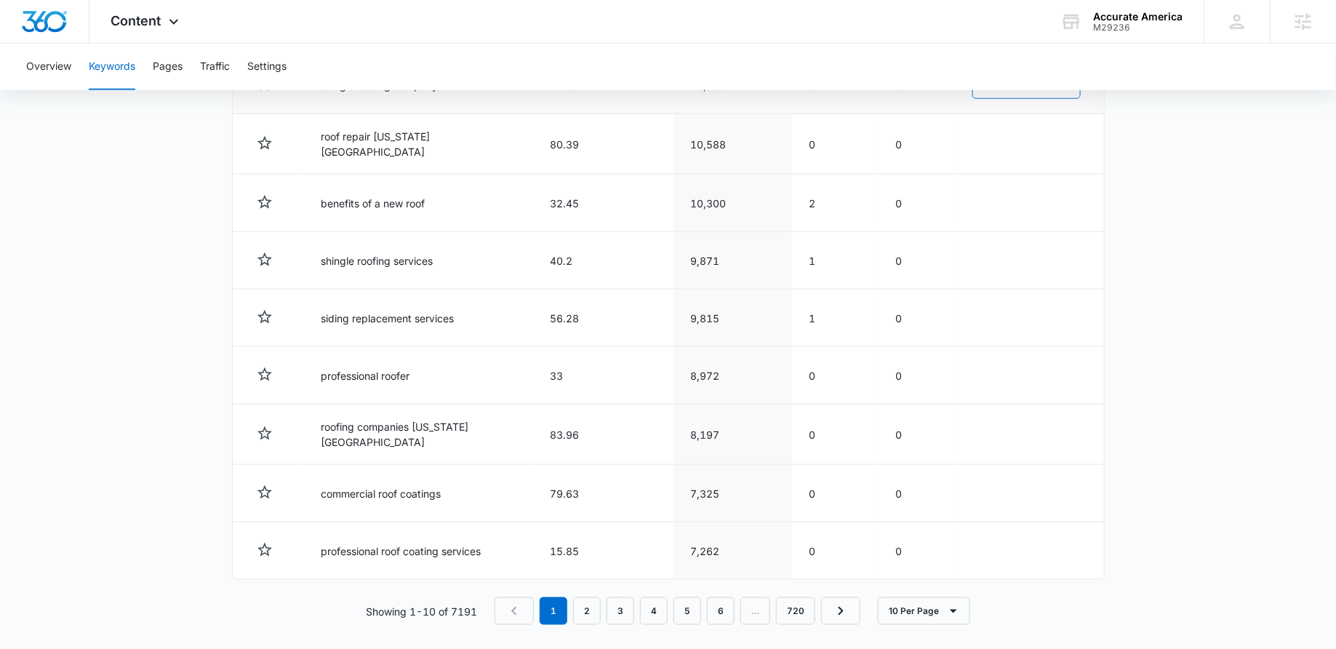
scroll to position [0, 0]
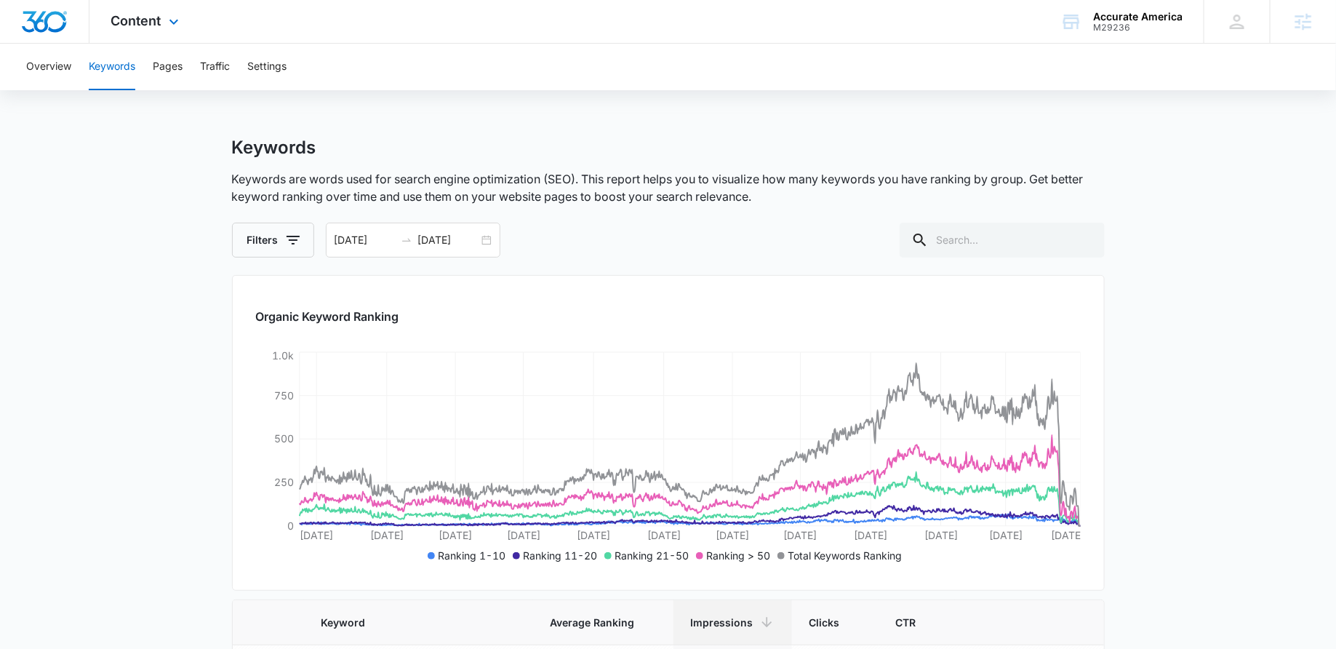
click at [162, 26] on div "Content Apps Reputation Websites Forms CRM Email Social Shop Payments POS Conte…" at bounding box center [146, 21] width 115 height 43
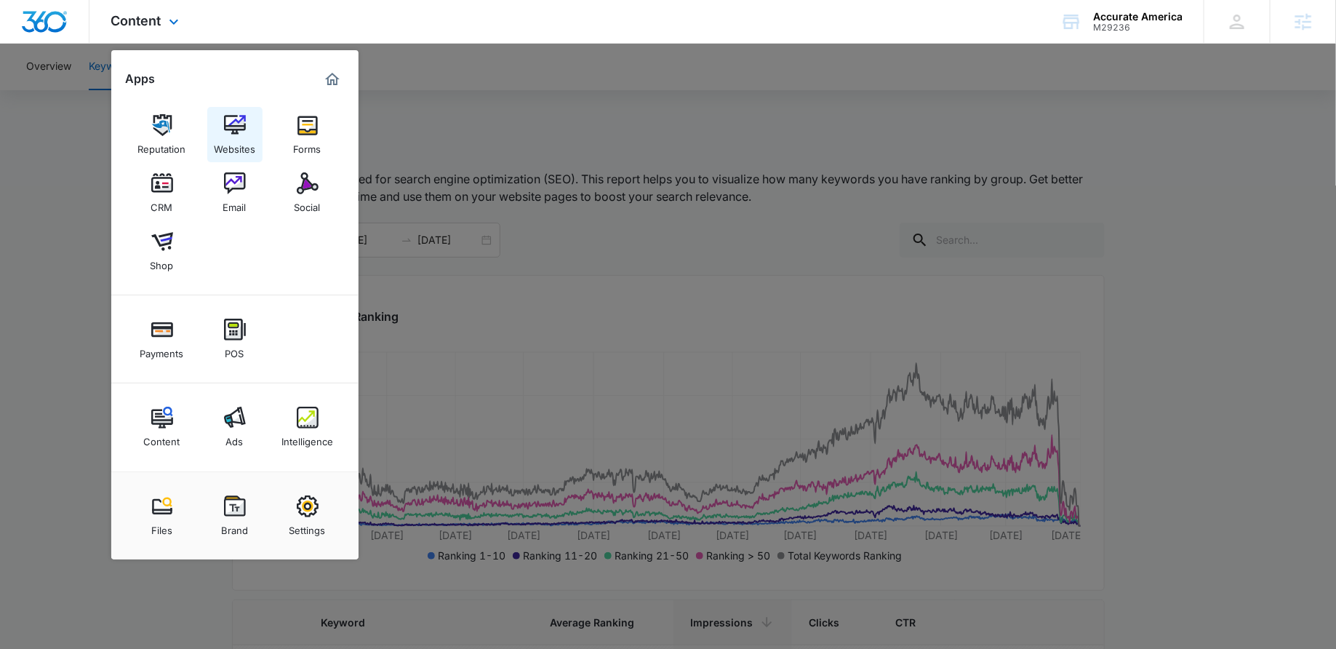
click at [235, 156] on link "Websites" at bounding box center [234, 134] width 55 height 55
